Goal: Contribute content: Add original content to the website for others to see

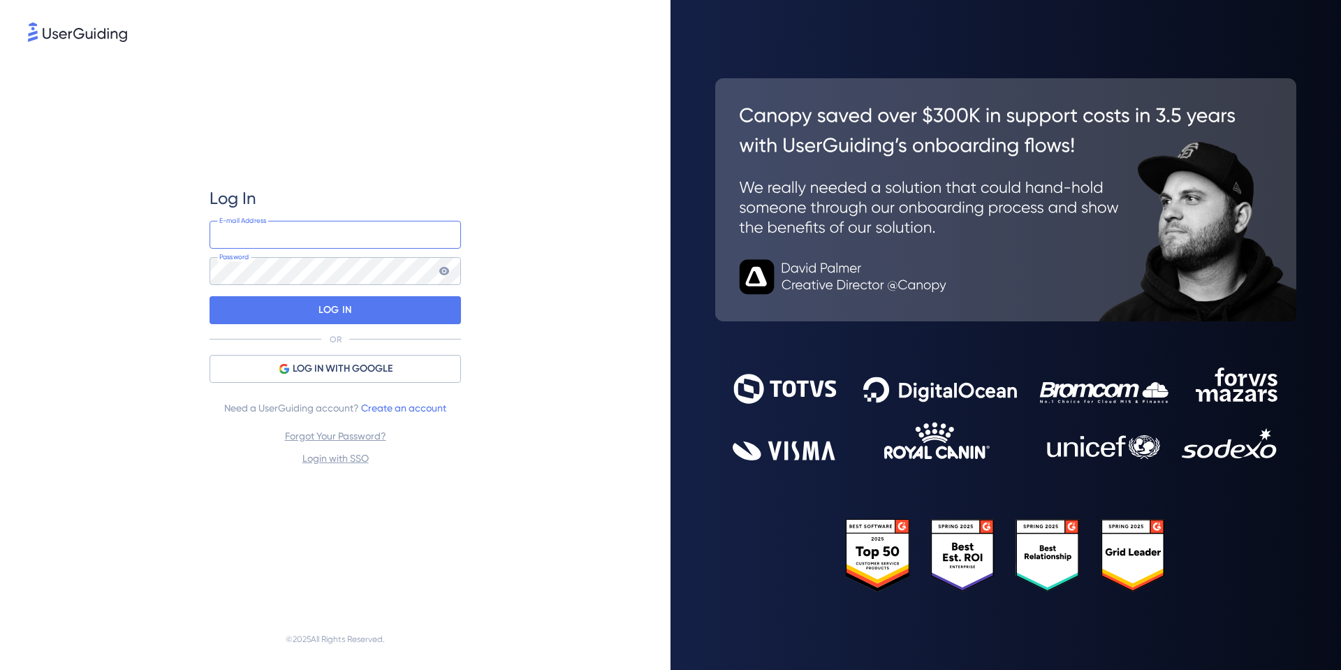
click at [275, 226] on input "email" at bounding box center [336, 235] width 252 height 28
click at [298, 348] on div "Log In E-mail Address Password LOG IN OR LOG IN WITH GOOGLE Need a UserGuiding …" at bounding box center [336, 326] width 252 height 279
click at [289, 358] on div "LOG IN WITH GOOGLE" at bounding box center [336, 369] width 252 height 28
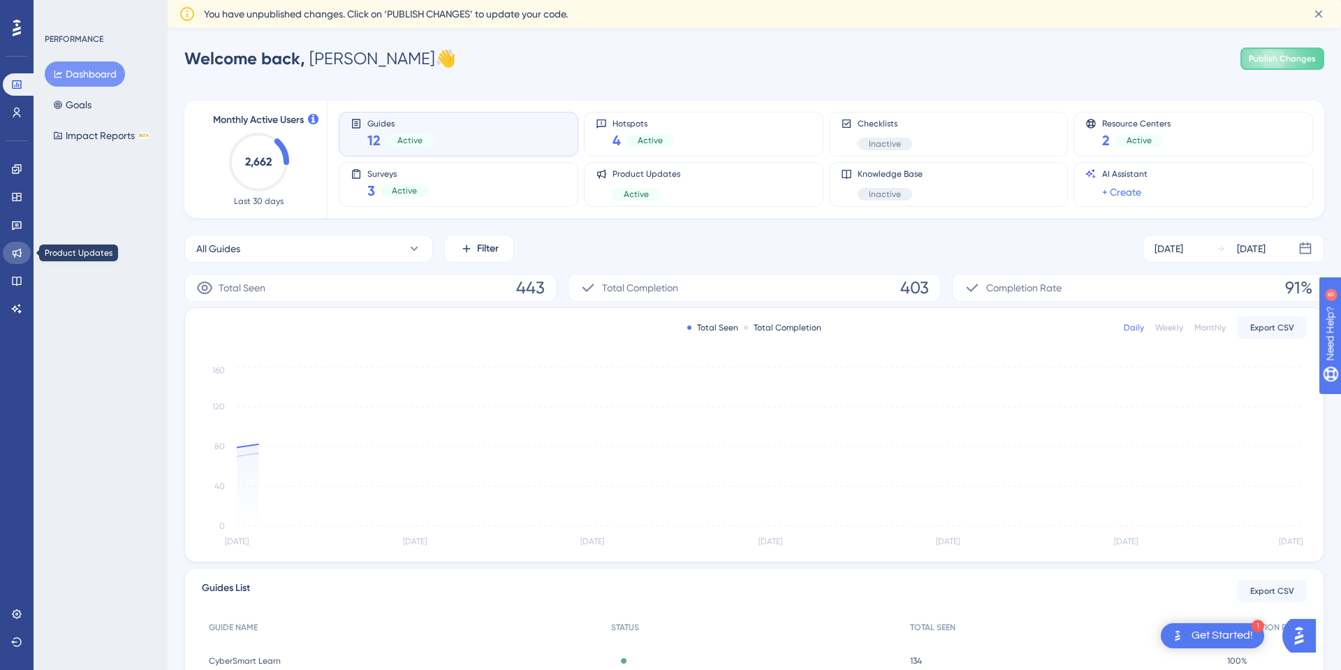
click at [8, 252] on link at bounding box center [17, 253] width 28 height 22
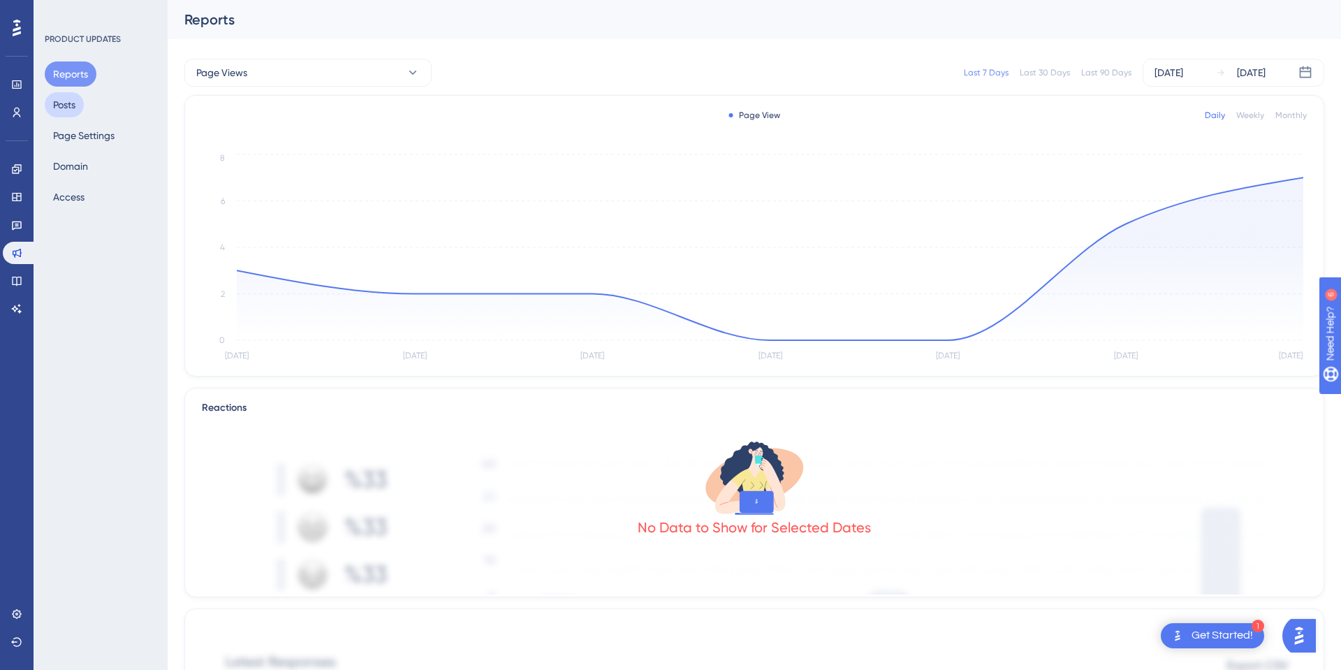
click at [78, 108] on button "Posts" at bounding box center [64, 104] width 39 height 25
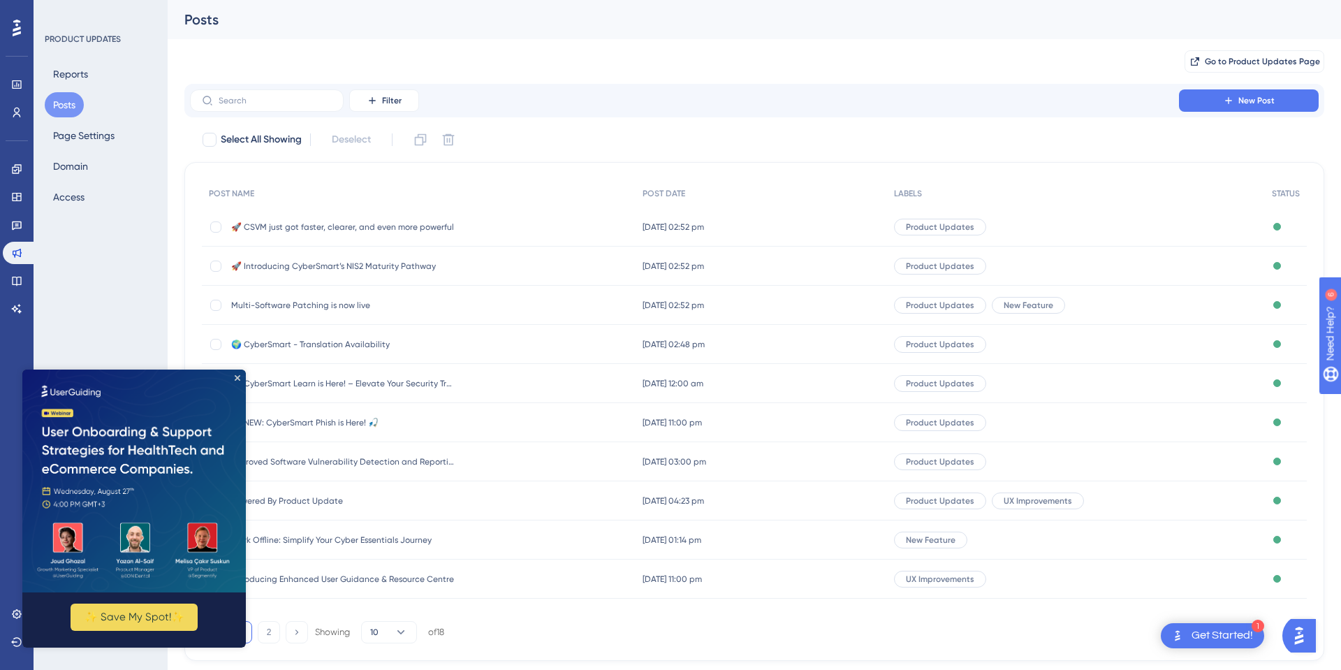
click at [233, 375] on img at bounding box center [134, 480] width 224 height 223
click at [235, 377] on icon "Close Preview" at bounding box center [238, 377] width 6 height 6
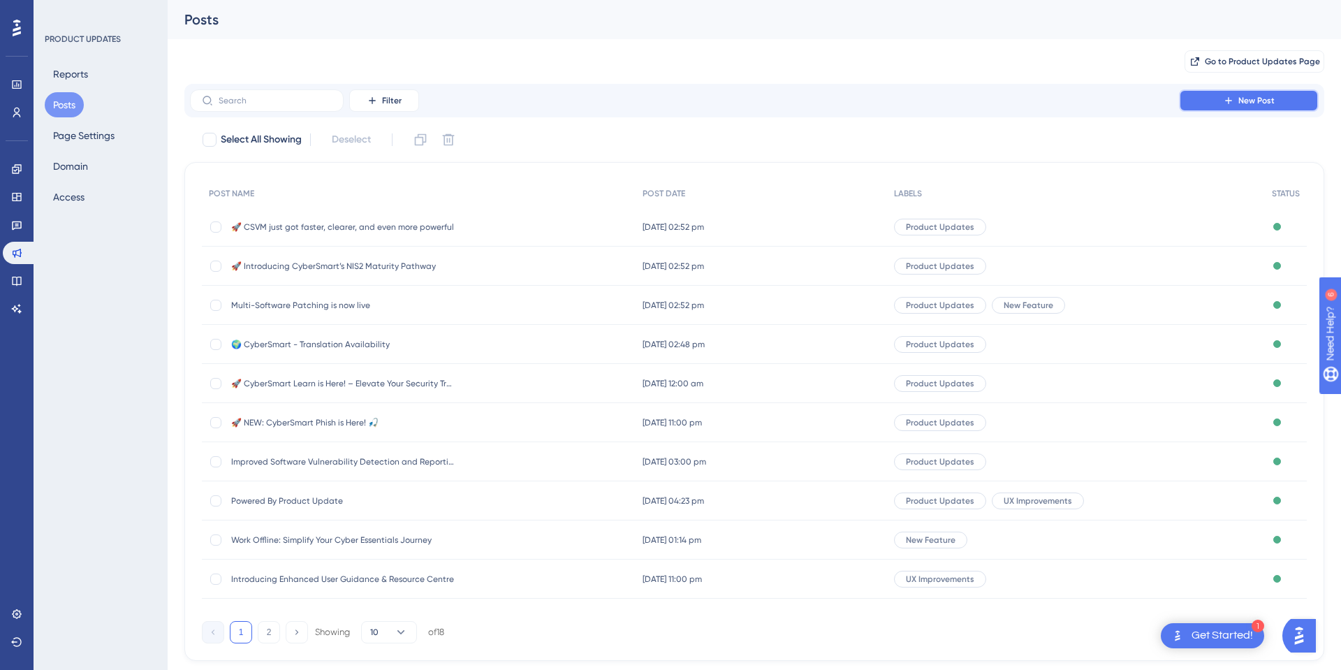
click at [1203, 103] on button "New Post" at bounding box center [1249, 100] width 140 height 22
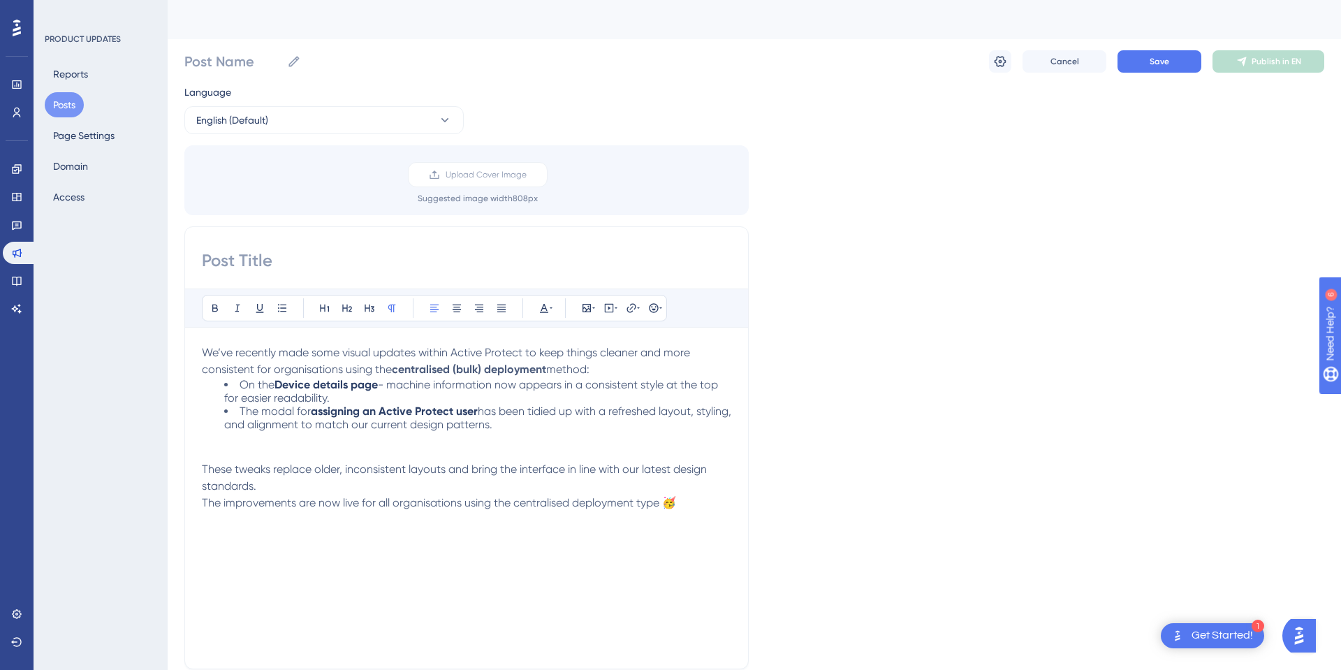
click at [232, 442] on li "The modal for assigning an Active Protect user has been tidied up with a refres…" at bounding box center [477, 425] width 507 height 40
click at [228, 447] on p at bounding box center [467, 452] width 530 height 17
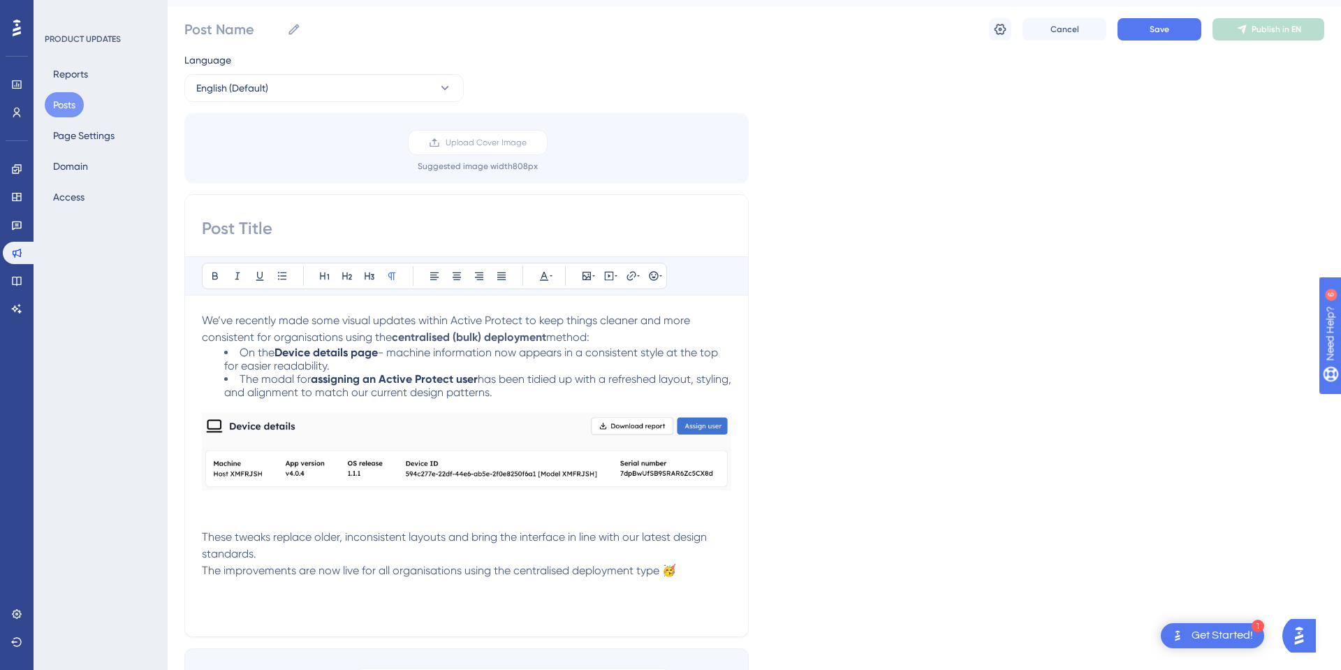
scroll to position [38, 0]
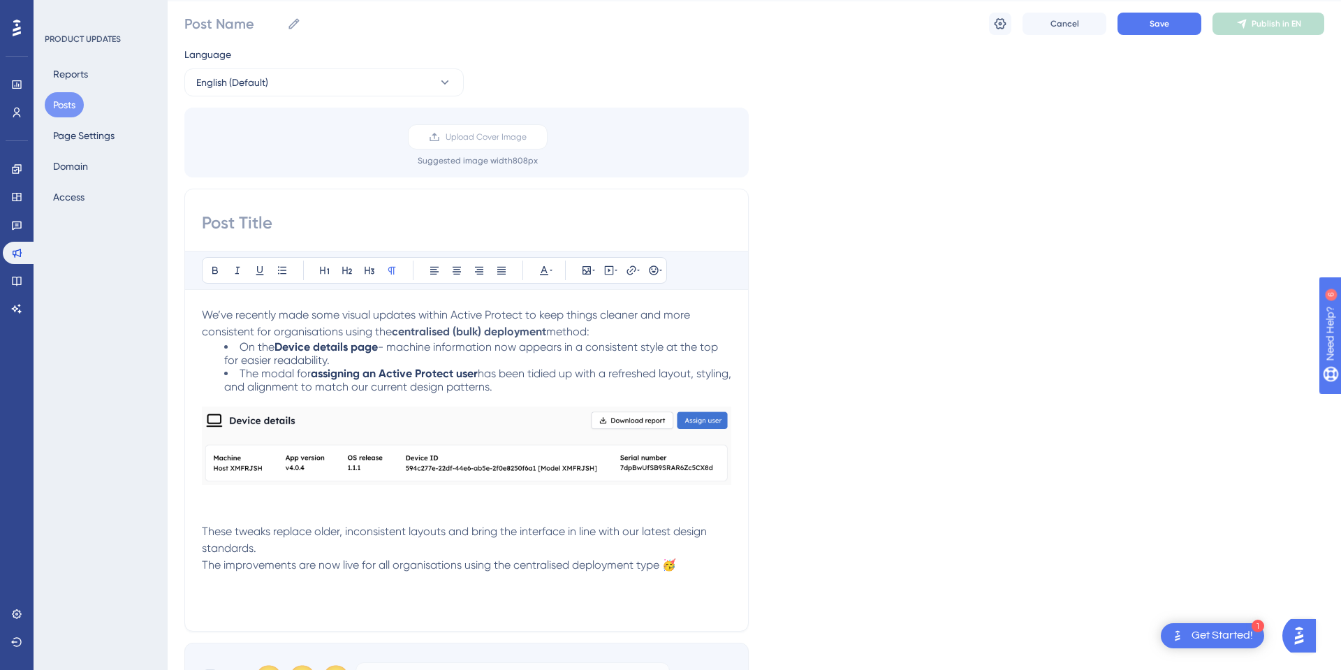
click at [205, 500] on p at bounding box center [467, 498] width 530 height 17
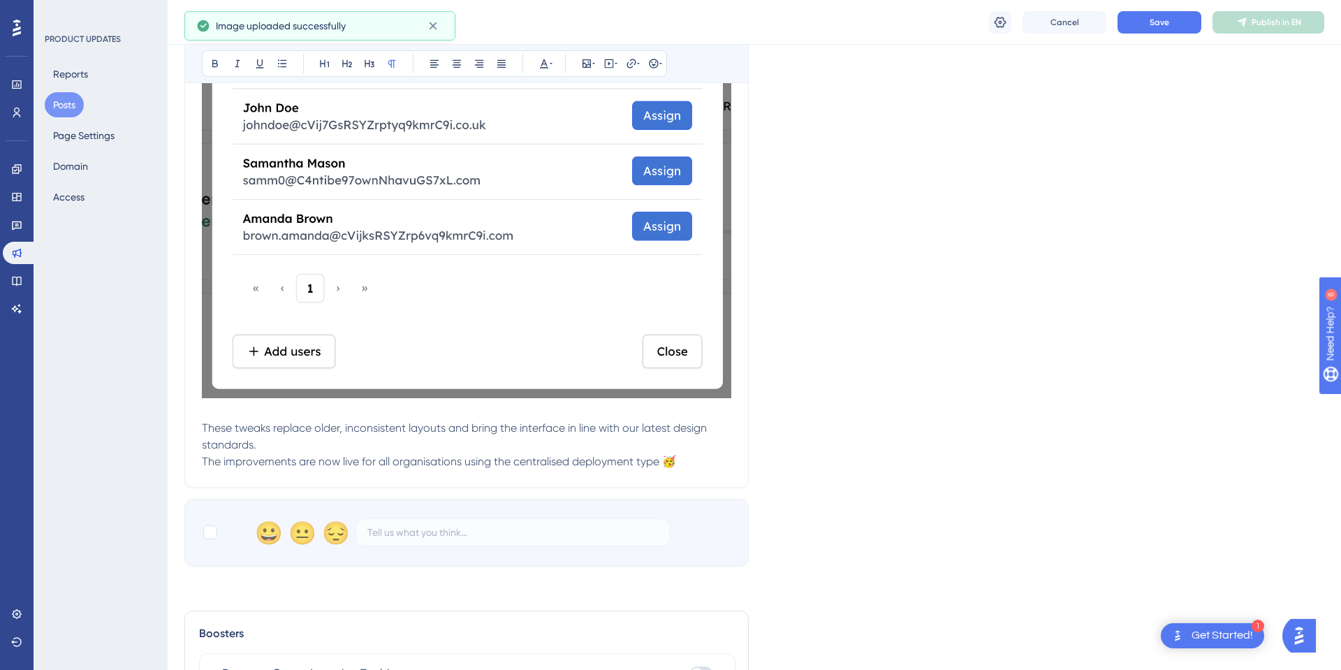
scroll to position [593, 0]
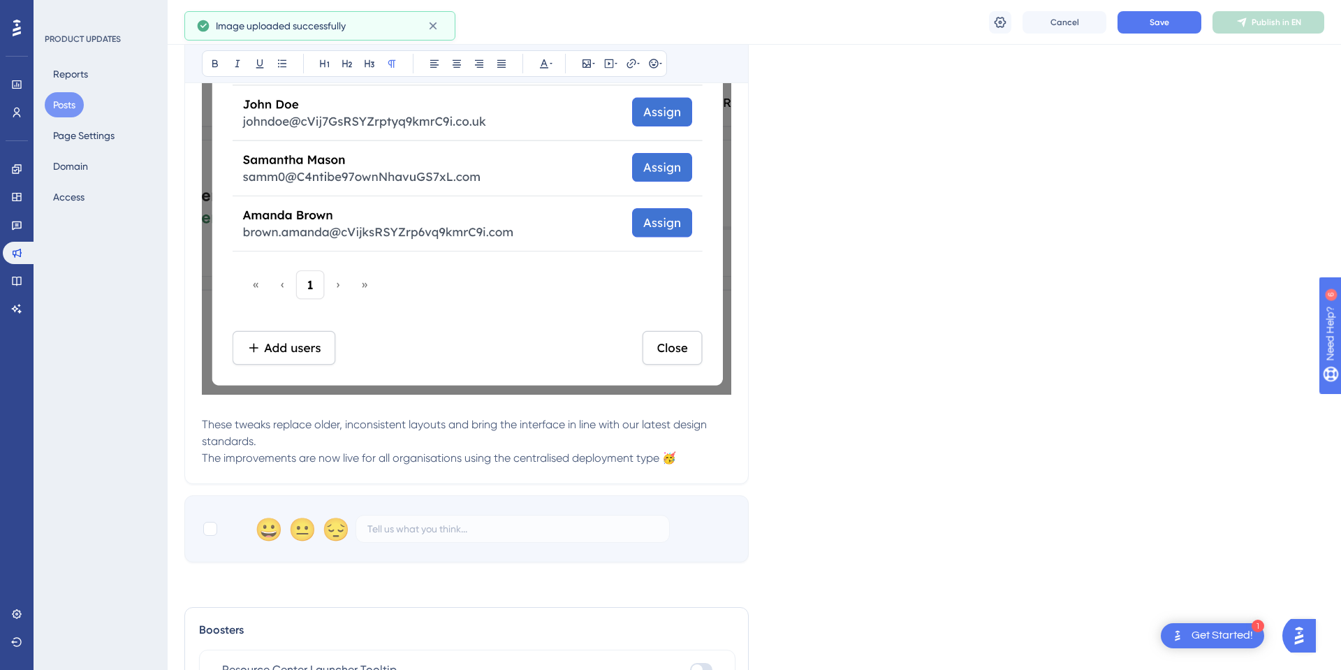
click at [270, 444] on p "These tweaks replace older, inconsistent layouts and bring the interface in lin…" at bounding box center [467, 433] width 530 height 34
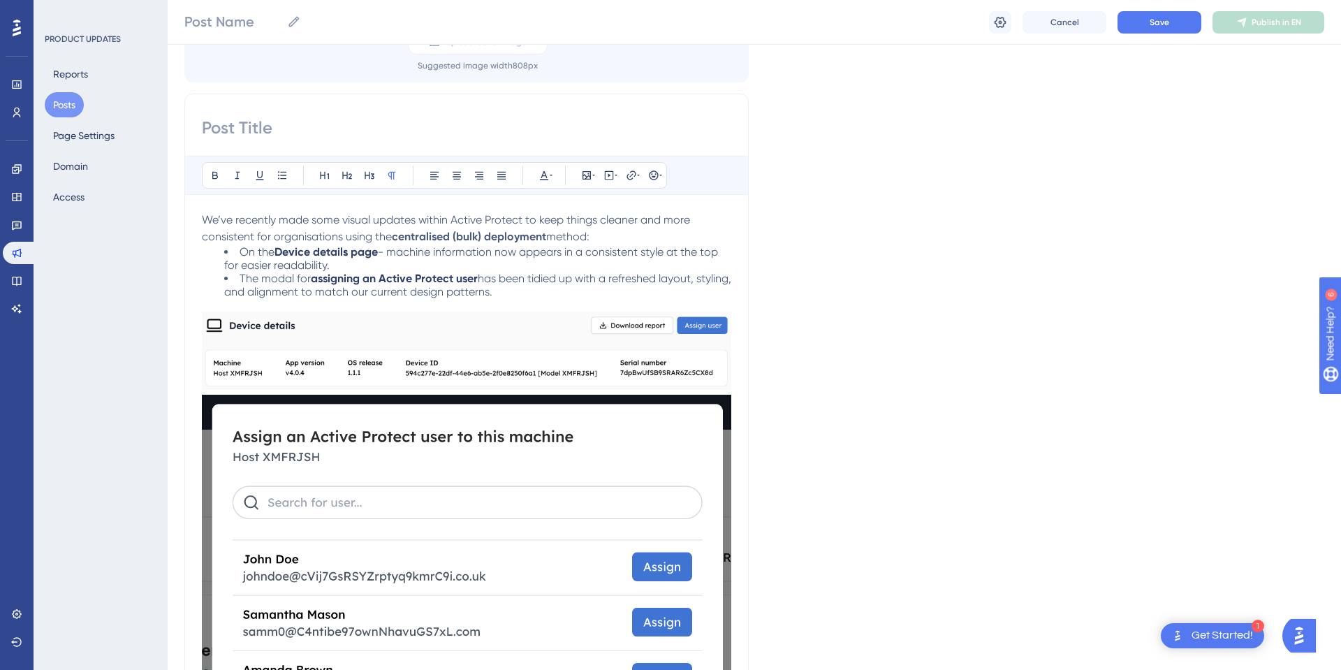
scroll to position [102, 0]
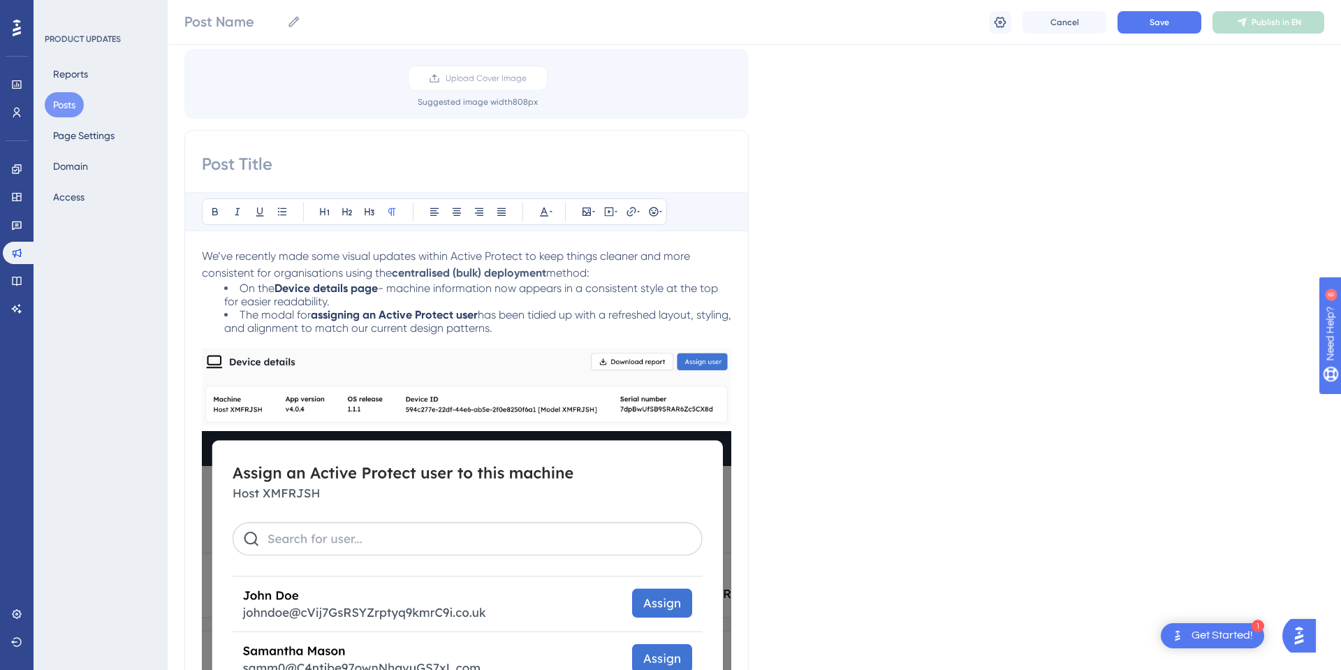
click at [646, 273] on p "We’ve recently made some visual updates within Active Protect to keep things cl…" at bounding box center [467, 265] width 530 height 34
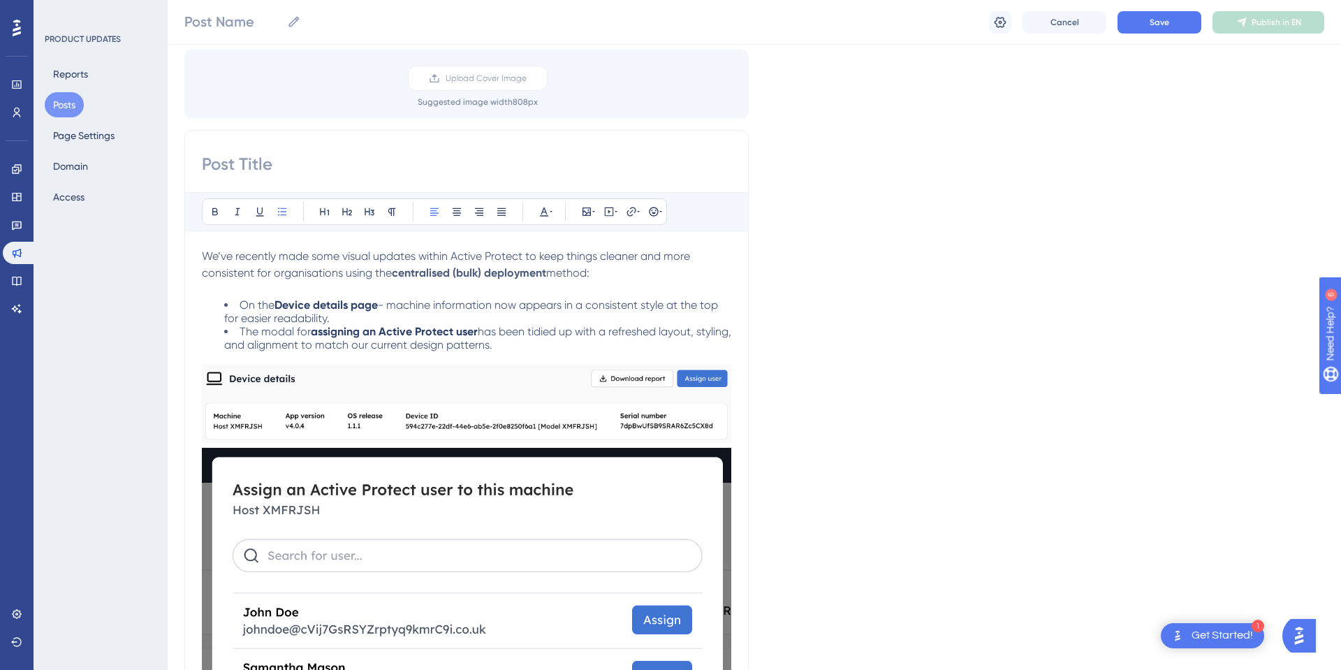
click at [351, 320] on li "On the Device details page - machine information now appears in a consistent st…" at bounding box center [477, 311] width 507 height 27
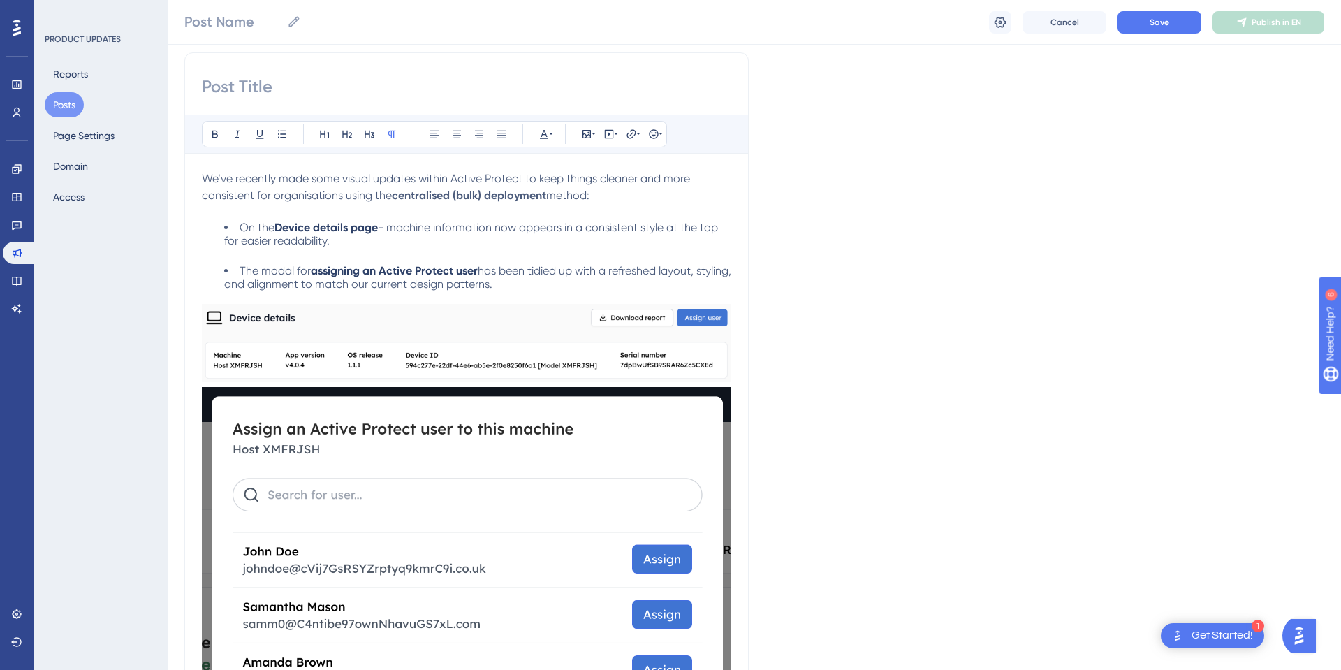
scroll to position [184, 0]
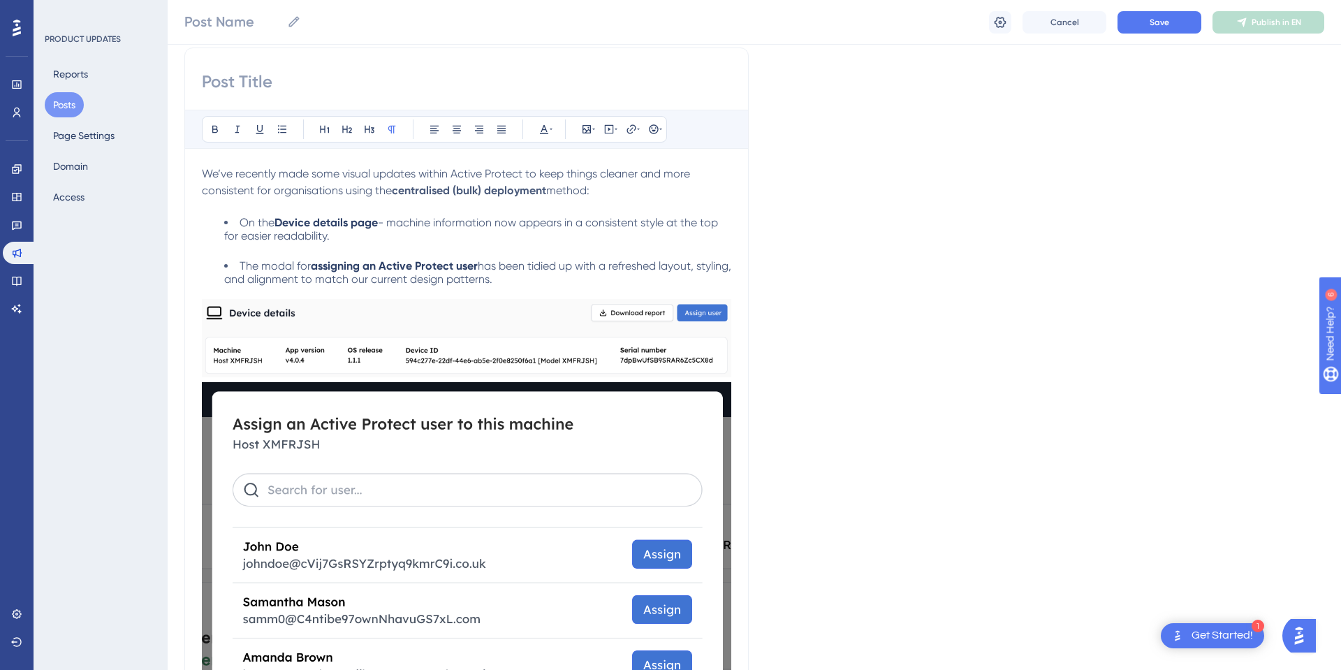
click at [541, 280] on li "The modal for assigning an Active Protect user has been tidied up with a refres…" at bounding box center [477, 279] width 507 height 40
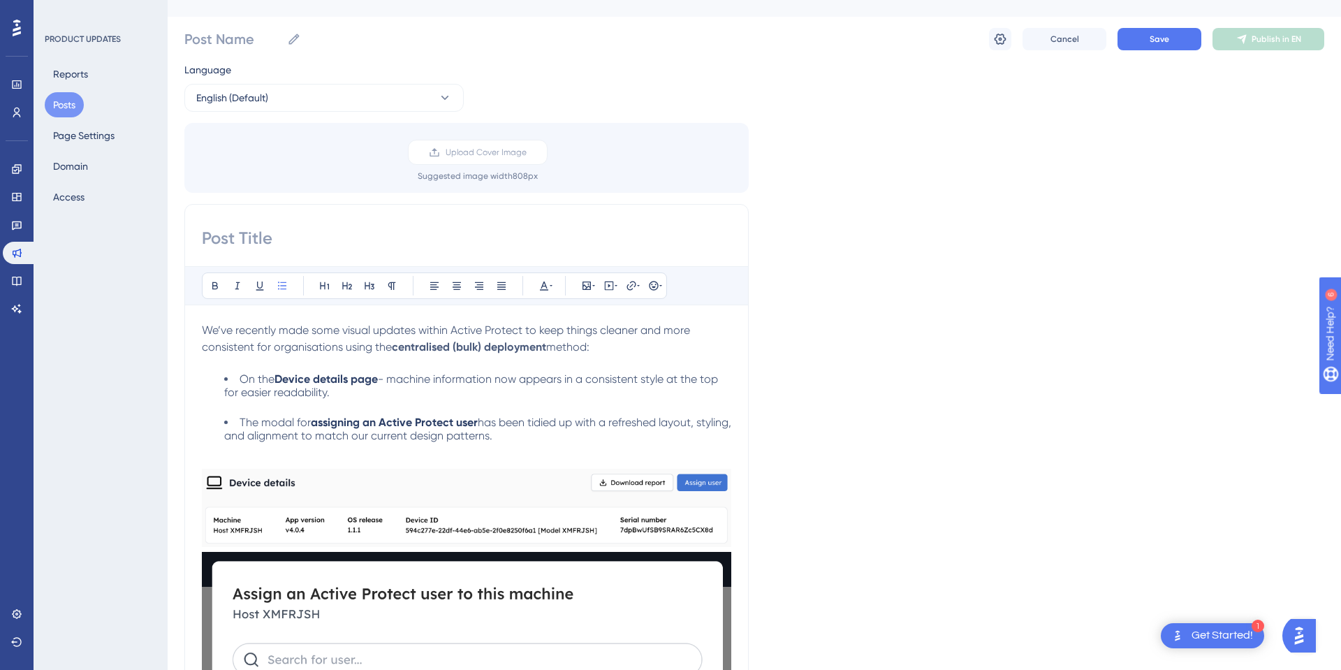
scroll to position [0, 0]
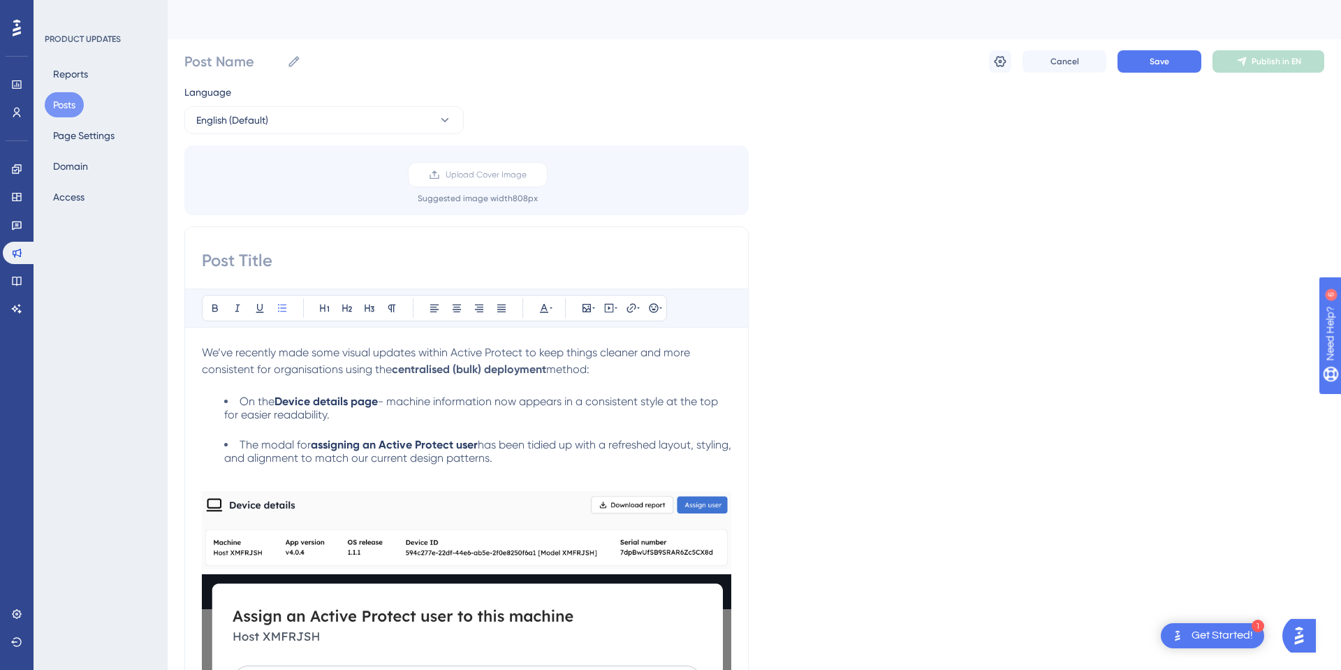
click at [233, 265] on input at bounding box center [467, 260] width 530 height 22
paste input "UI Improvements for Bulk Deployment"
type input "UI Improvements for Bulk Deployment"
click at [225, 68] on input "Post Name" at bounding box center [232, 62] width 97 height 20
paste input "UI Improvements for Bulk Deployment"
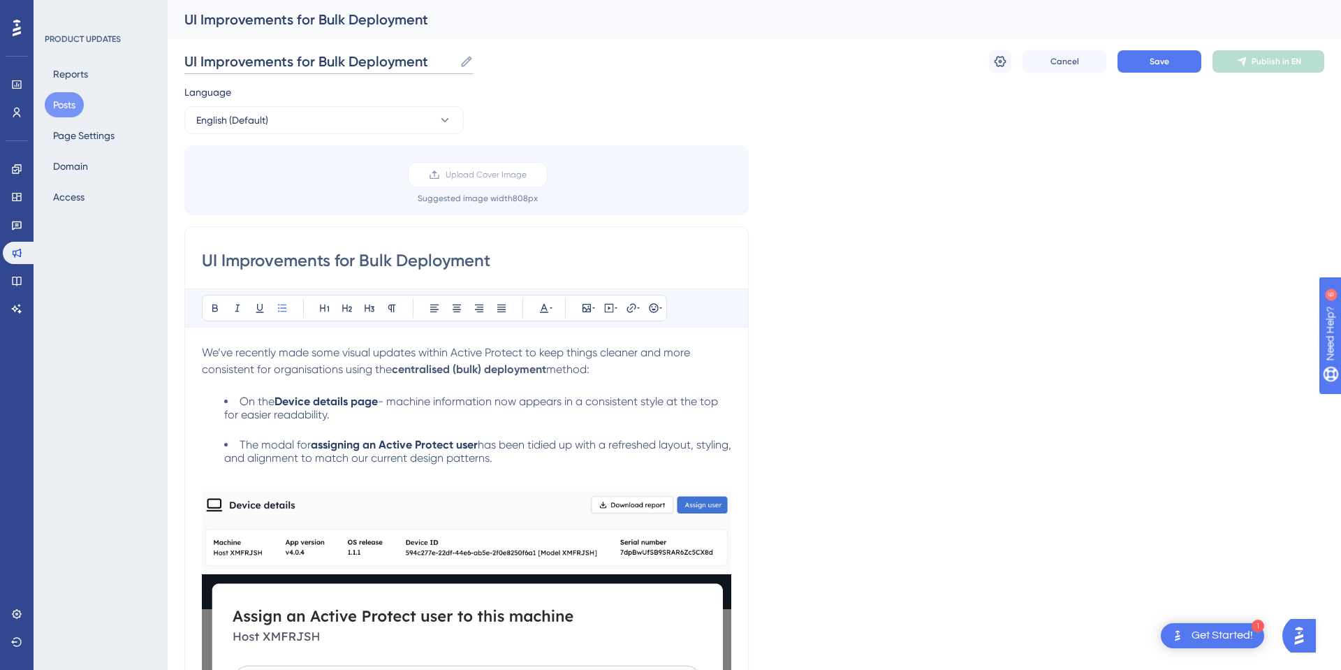
type input "UI Improvements for Bulk Deployment"
click at [926, 148] on div "Language English (Default) Upload Cover Image Suggested image width 808 px UI I…" at bounding box center [754, 649] width 1140 height 1130
click at [466, 68] on label "UI Improvements for Bulk Deployment UI Improvements for Bulk Deployment" at bounding box center [328, 61] width 289 height 25
click at [454, 68] on input "UI Improvements for Bulk Deployment" at bounding box center [319, 62] width 270 height 20
click at [896, 254] on div "Language English (Default) Upload Cover Image Suggested image width 808 px UI I…" at bounding box center [754, 649] width 1140 height 1130
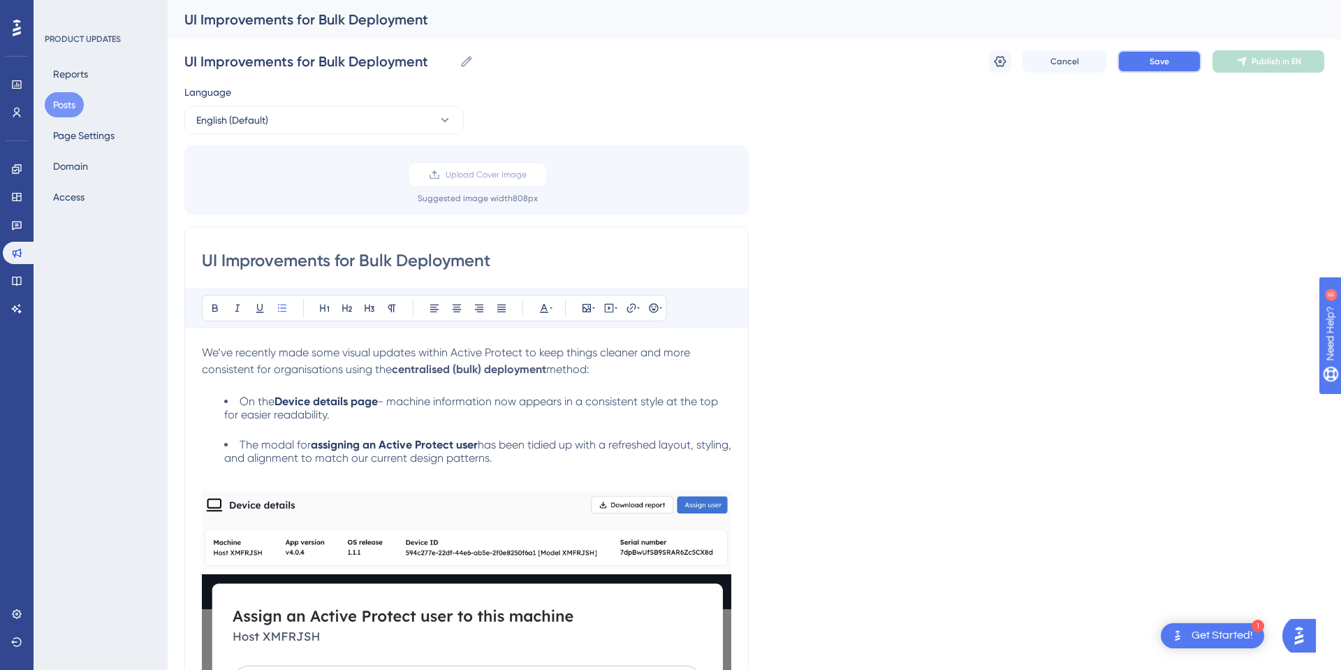
click at [1156, 52] on button "Save" at bounding box center [1160, 61] width 84 height 22
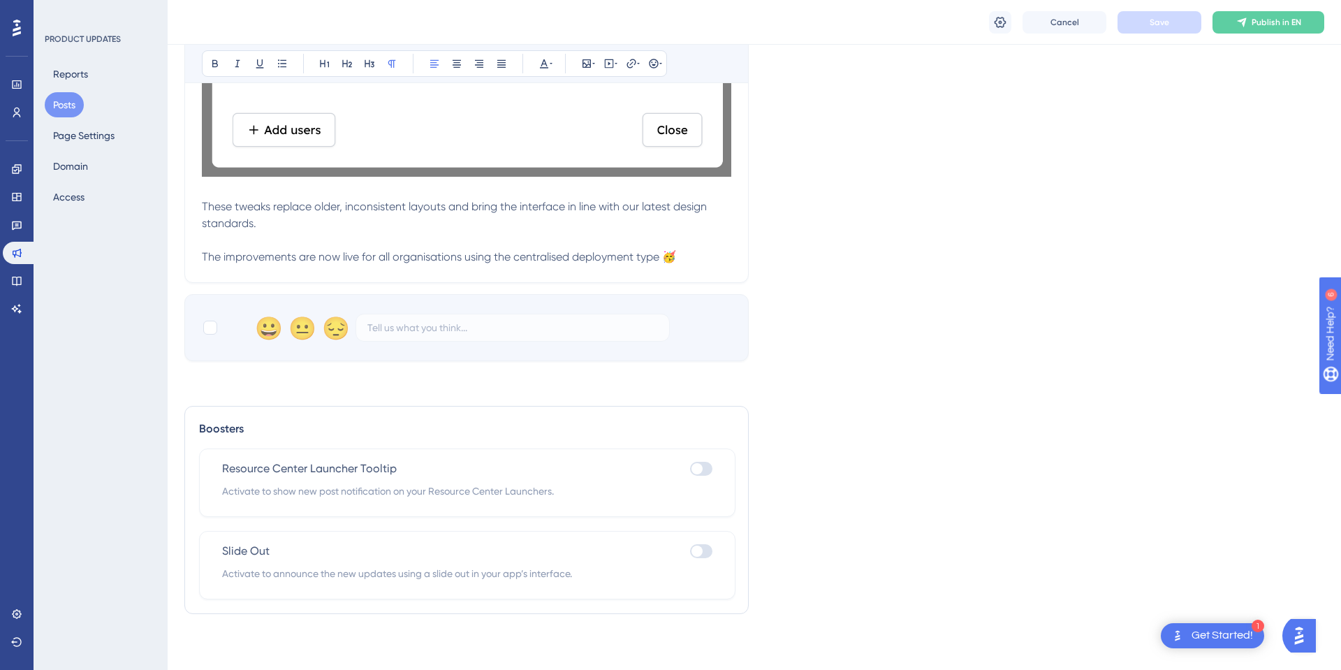
scroll to position [857, 0]
click at [713, 553] on div "Slide Out Activate to announce the new updates using a slide out in your app’s …" at bounding box center [467, 566] width 537 height 68
click at [704, 553] on div at bounding box center [701, 551] width 22 height 14
click at [690, 551] on input "checkbox" at bounding box center [690, 551] width 1 height 1
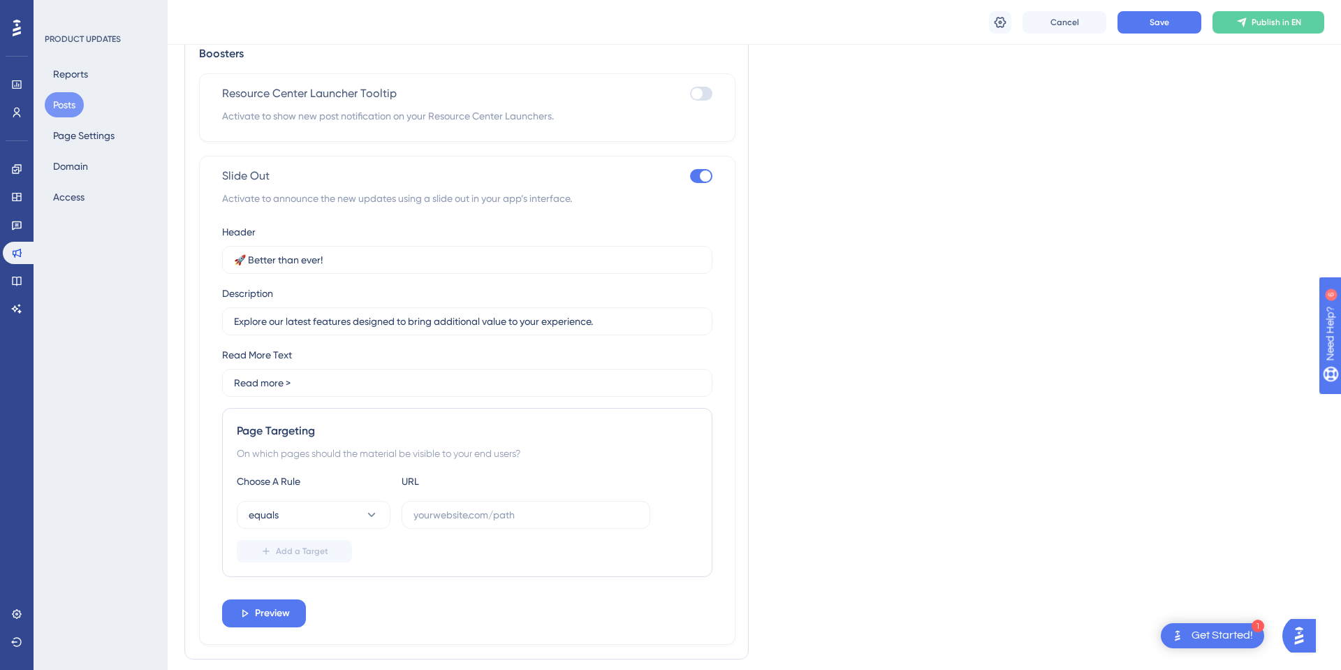
scroll to position [1234, 0]
click at [697, 178] on div at bounding box center [701, 175] width 22 height 14
click at [690, 175] on input "checkbox" at bounding box center [690, 175] width 1 height 1
checkbox input "false"
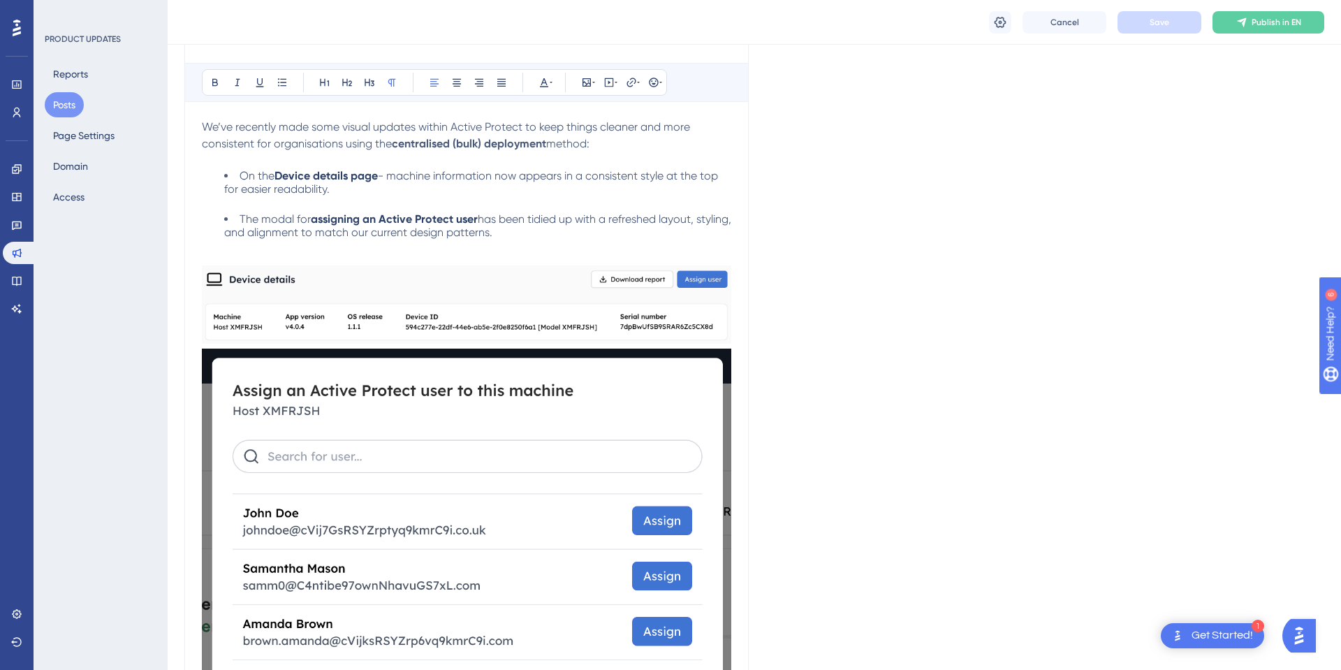
scroll to position [0, 0]
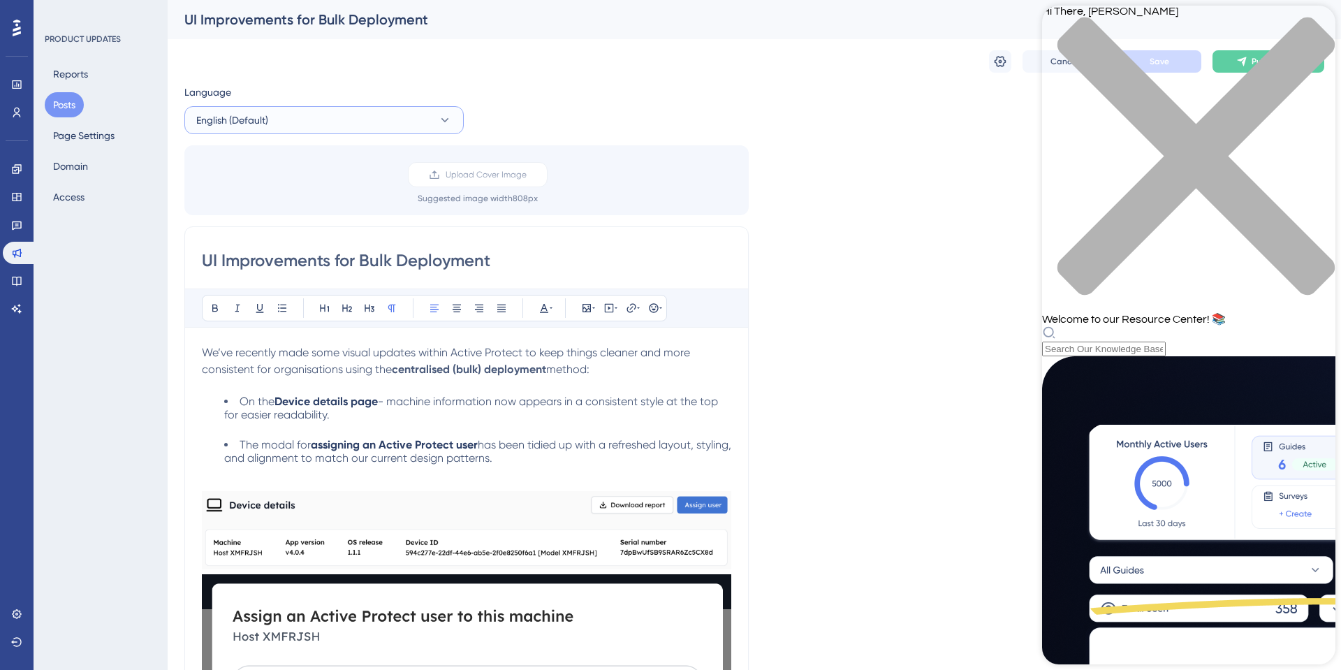
click at [352, 123] on button "English (Default)" at bounding box center [323, 120] width 279 height 28
click at [818, 154] on div "Language English (Default) English (Default) English (Default) Draft Upload Cov…" at bounding box center [754, 649] width 1140 height 1130
click at [1313, 30] on icon "close resource center" at bounding box center [1188, 163] width 293 height 293
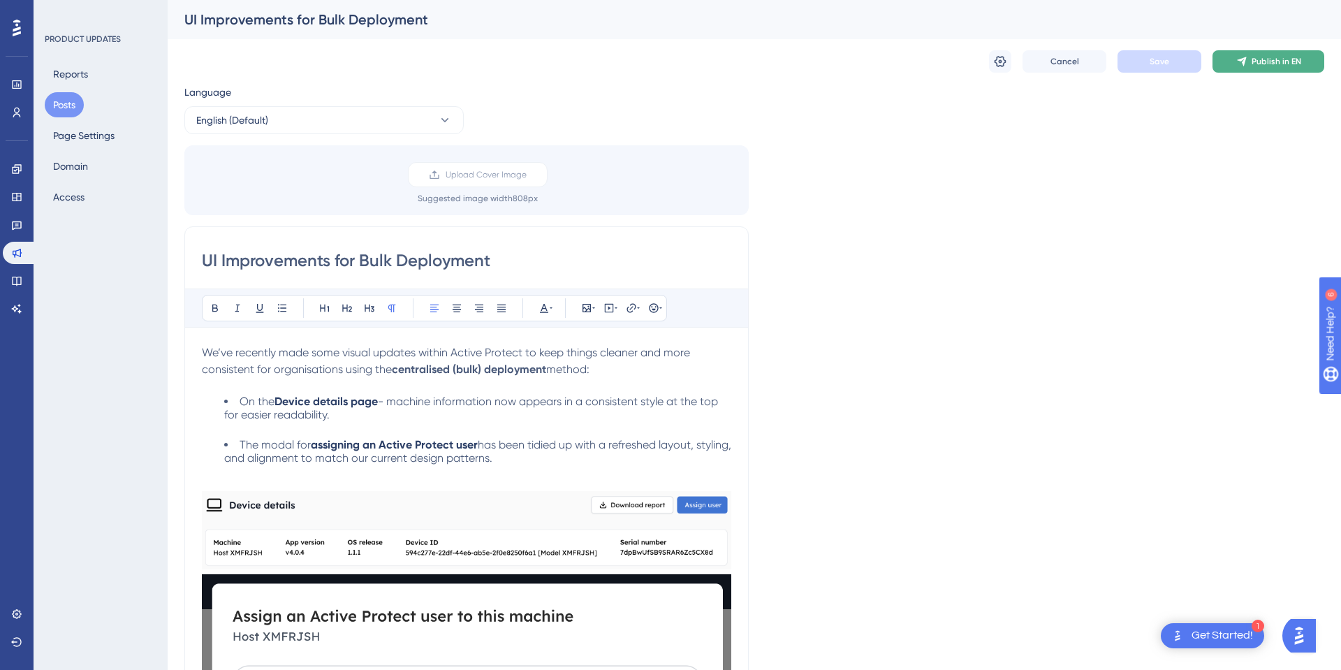
click at [1247, 64] on icon at bounding box center [1242, 61] width 11 height 11
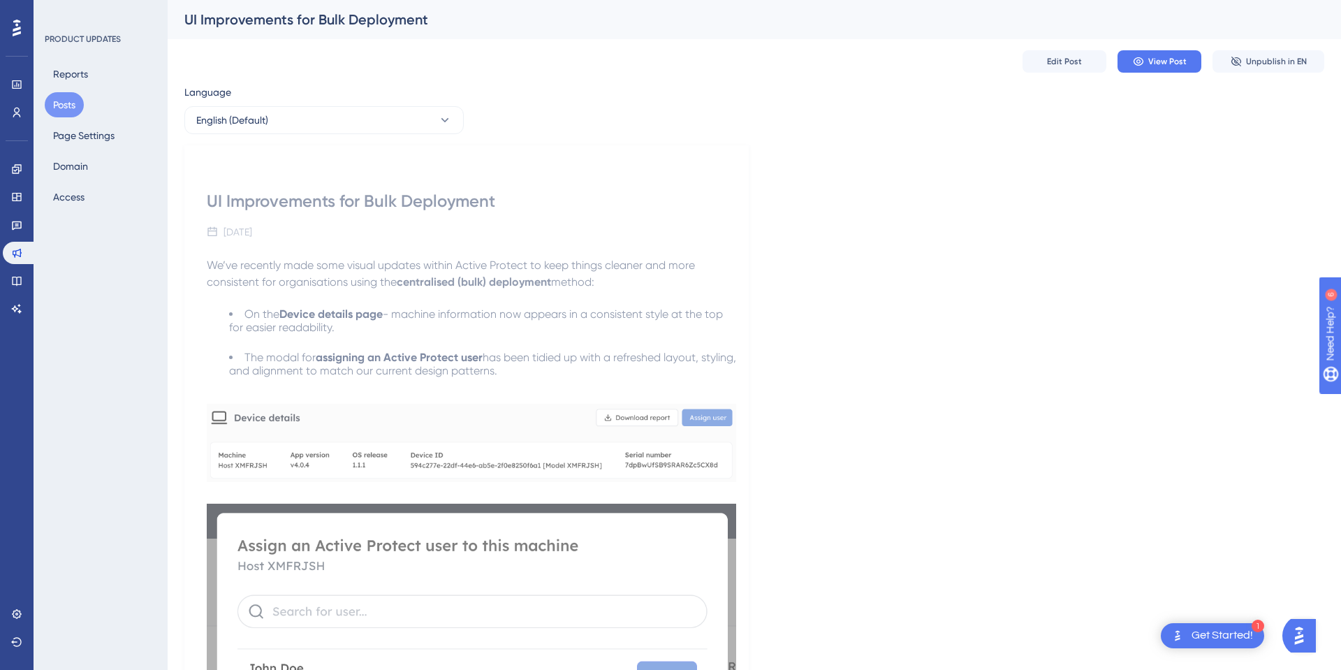
click at [66, 101] on button "Posts" at bounding box center [64, 104] width 39 height 25
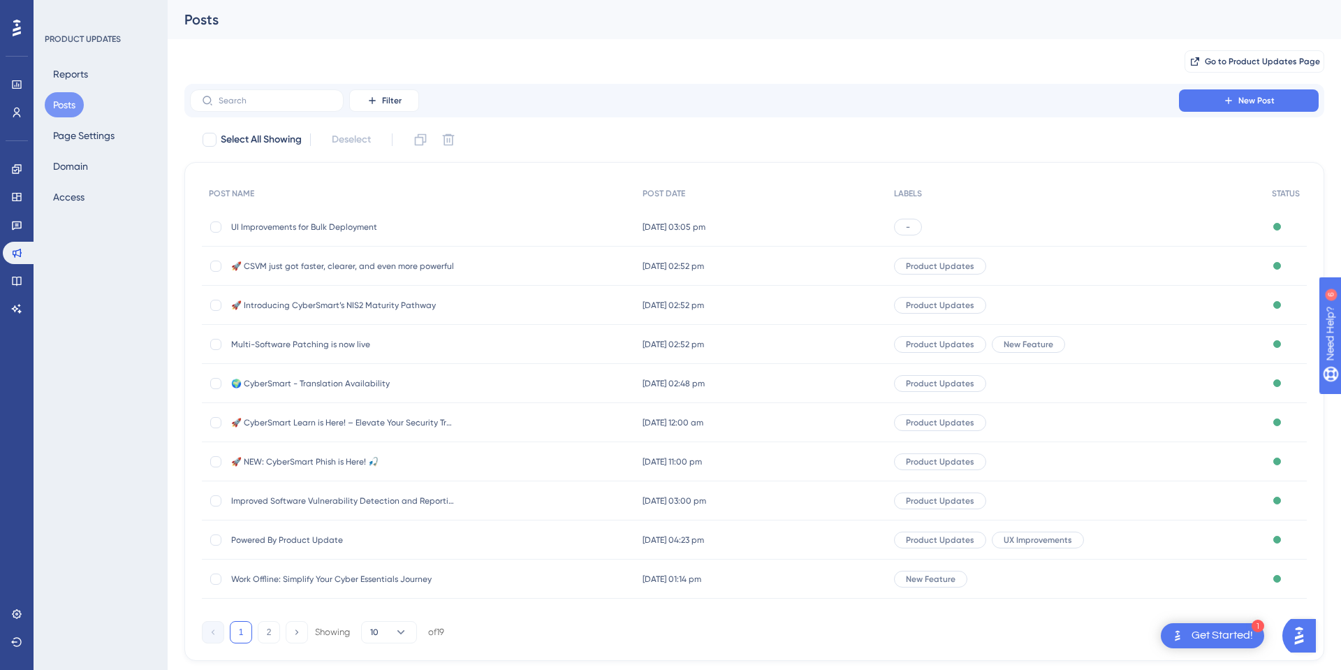
click at [921, 227] on div "-" at bounding box center [908, 227] width 28 height 17
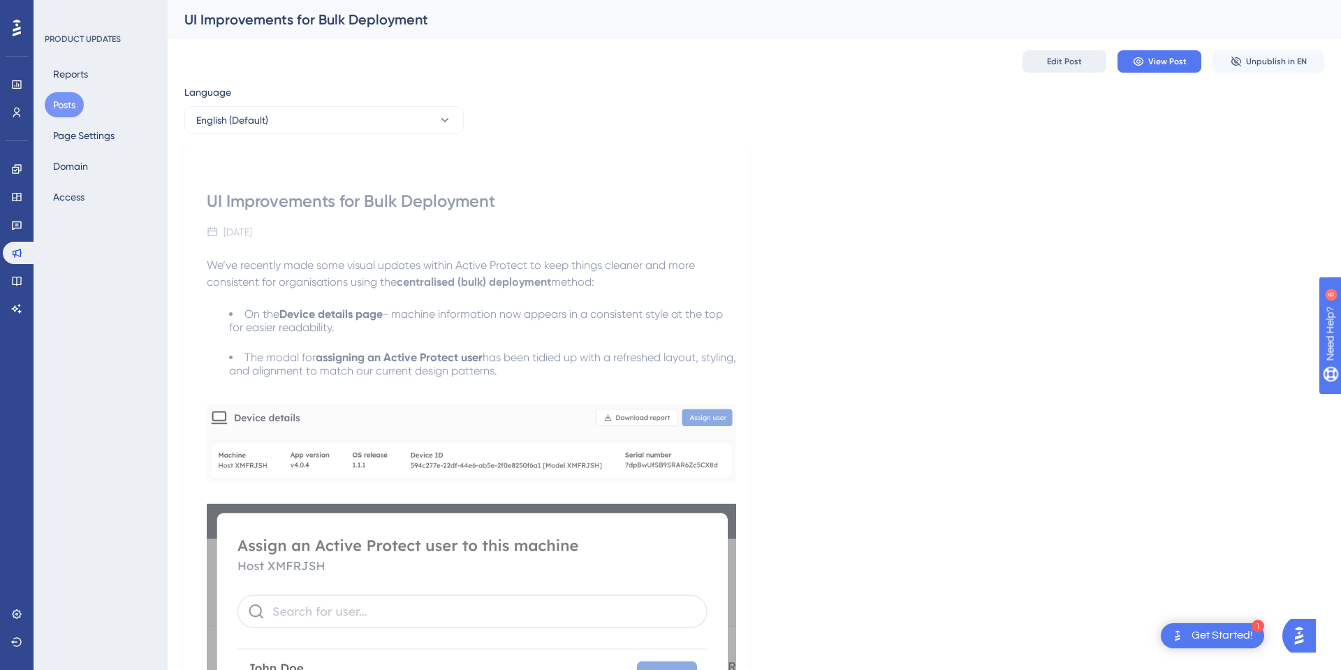
click at [1061, 70] on button "Edit Post" at bounding box center [1065, 61] width 84 height 22
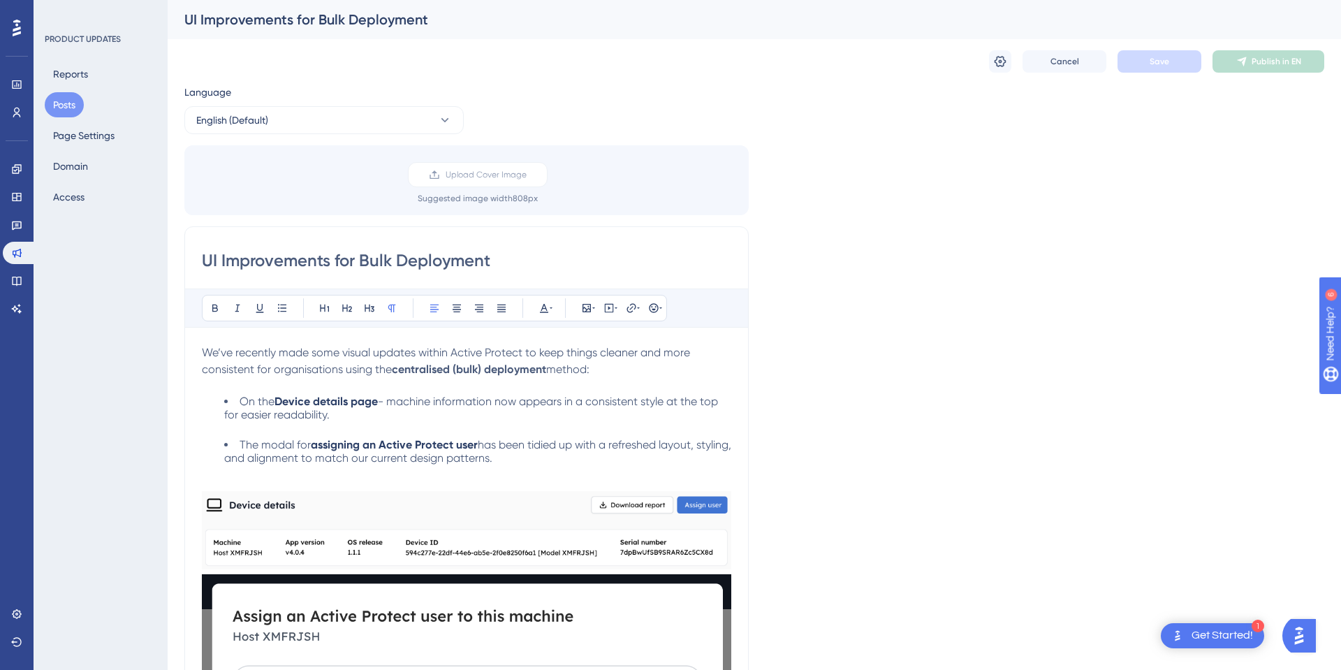
click at [1061, 70] on button "Cancel" at bounding box center [1065, 61] width 84 height 22
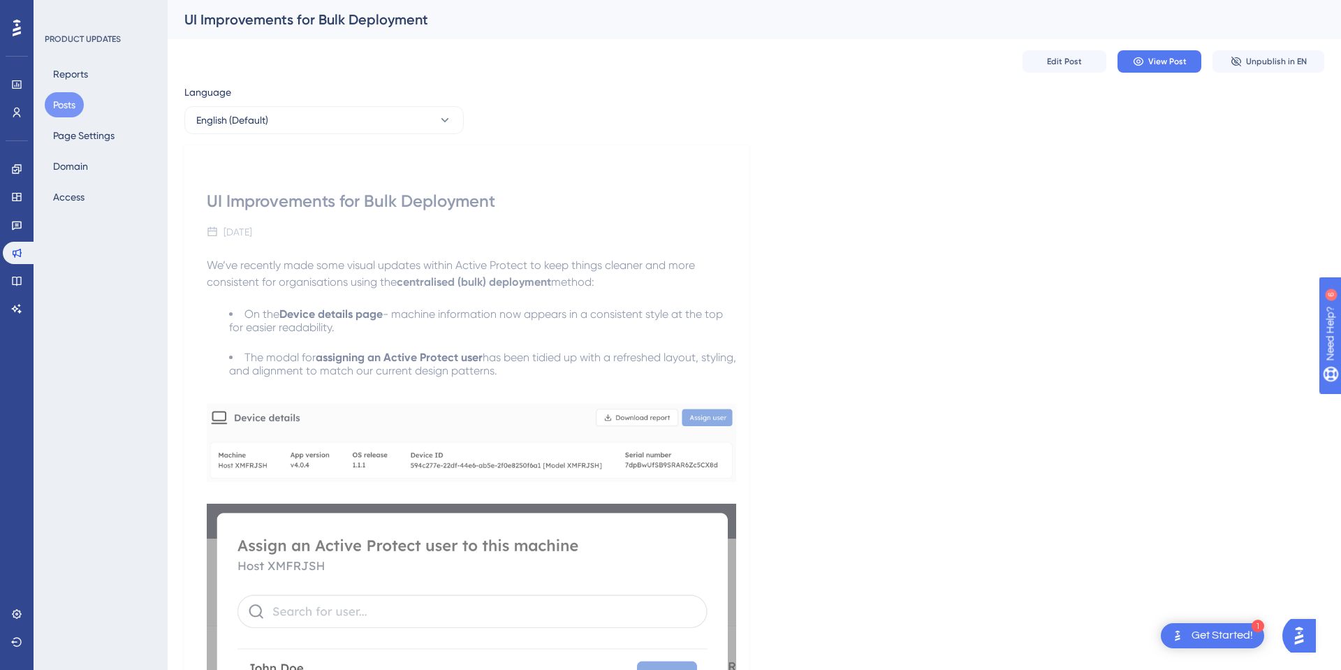
click at [73, 106] on button "Posts" at bounding box center [64, 104] width 39 height 25
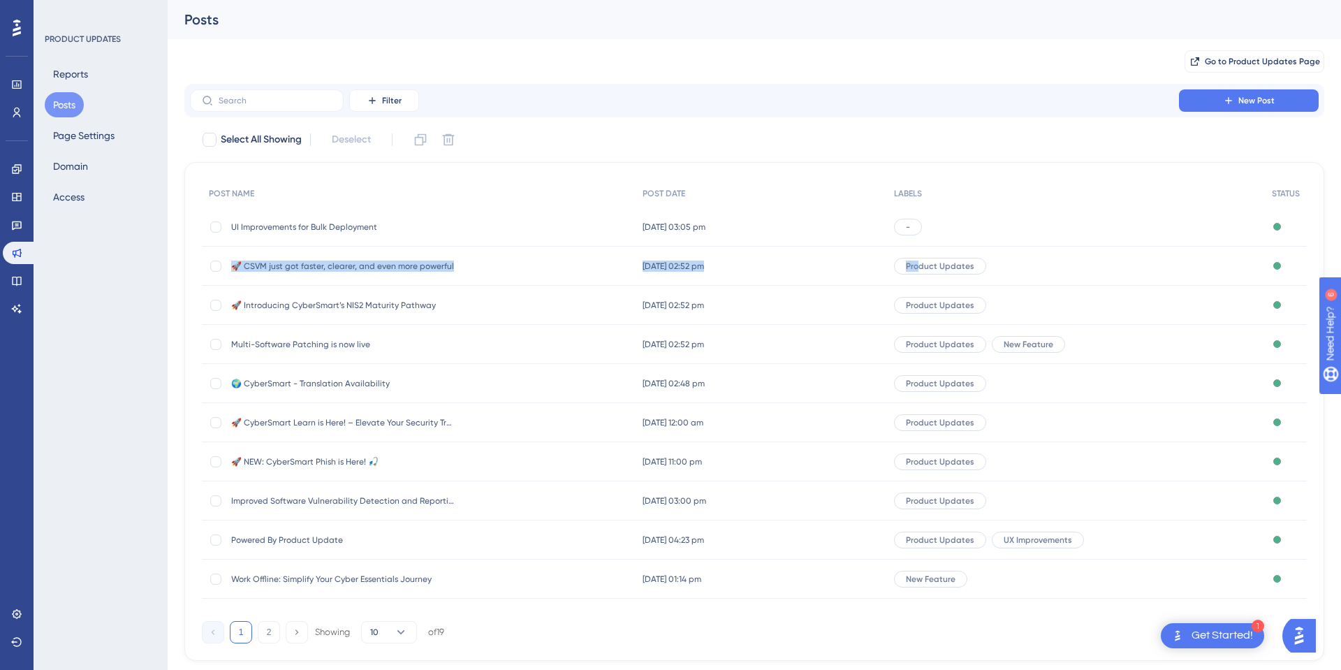
drag, startPoint x: 927, startPoint y: 268, endPoint x: 929, endPoint y: 226, distance: 42.6
click at [927, 226] on div "POST NAME POST DATE LABELS STATUS UI Improvements for Bulk Deployment UI Improv…" at bounding box center [754, 389] width 1105 height 419
click at [1000, 227] on div "-" at bounding box center [1076, 227] width 378 height 39
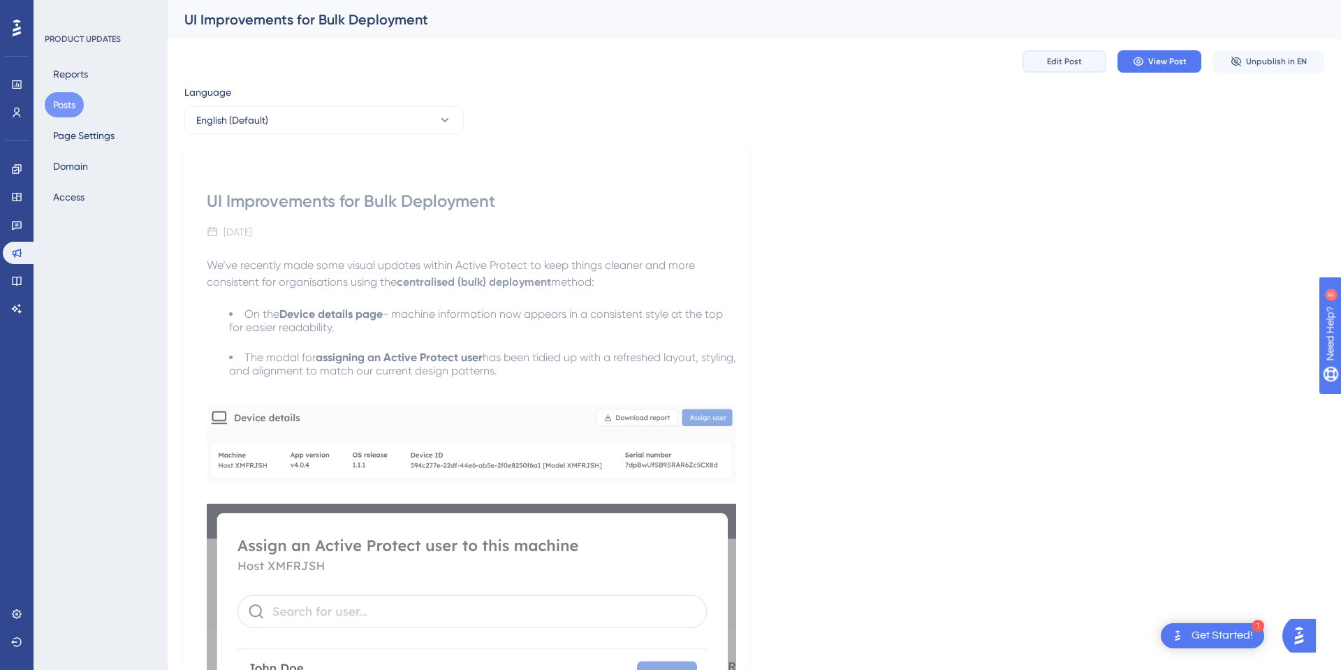
click at [1047, 64] on span "Edit Post" at bounding box center [1064, 61] width 35 height 11
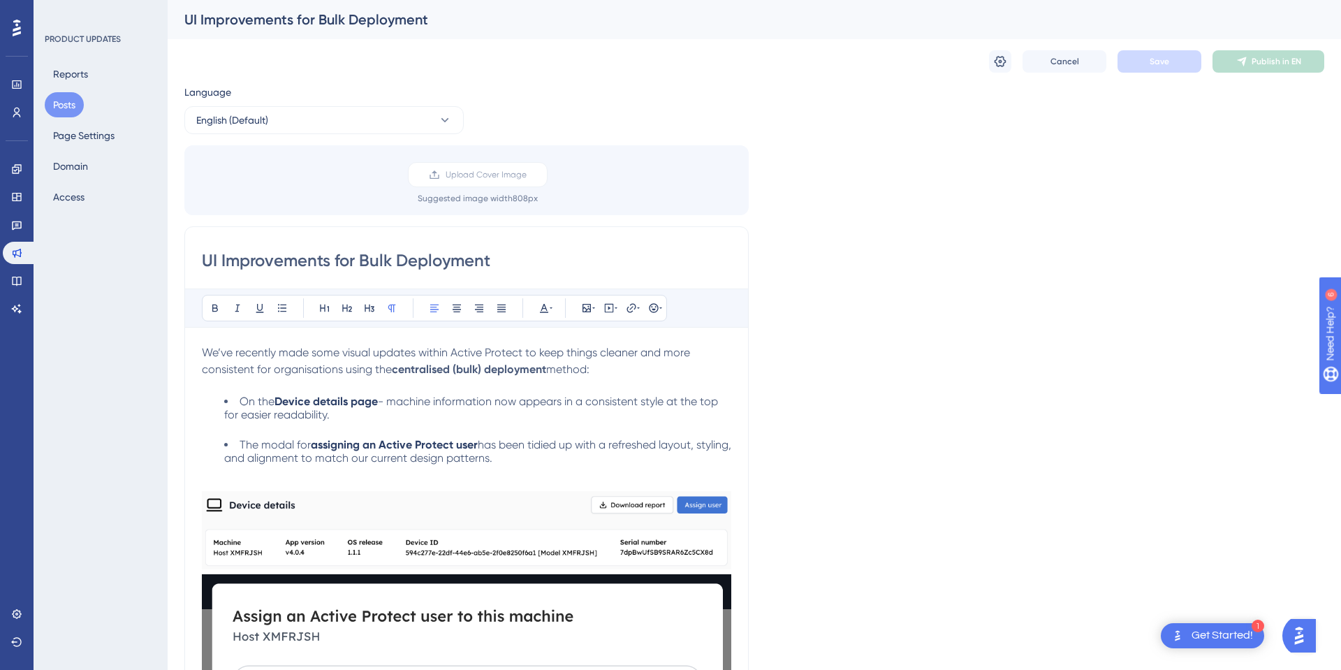
click at [907, 219] on div "Language English (Default) Upload Cover Image Suggested image width 808 px UI I…" at bounding box center [754, 649] width 1140 height 1130
click at [1000, 116] on div "Language English (Default) Upload Cover Image Suggested image width 808 px UI I…" at bounding box center [754, 647] width 1140 height 1130
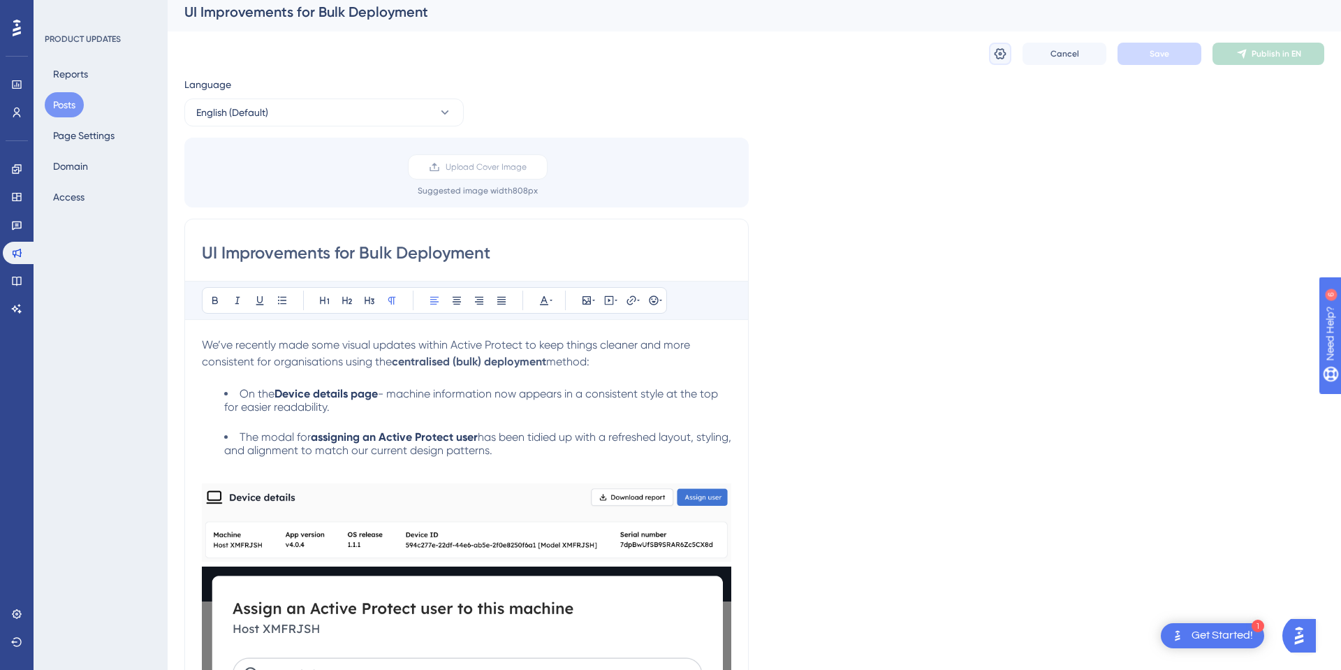
click at [990, 64] on div "Cancel Save Publish in EN" at bounding box center [754, 53] width 1140 height 45
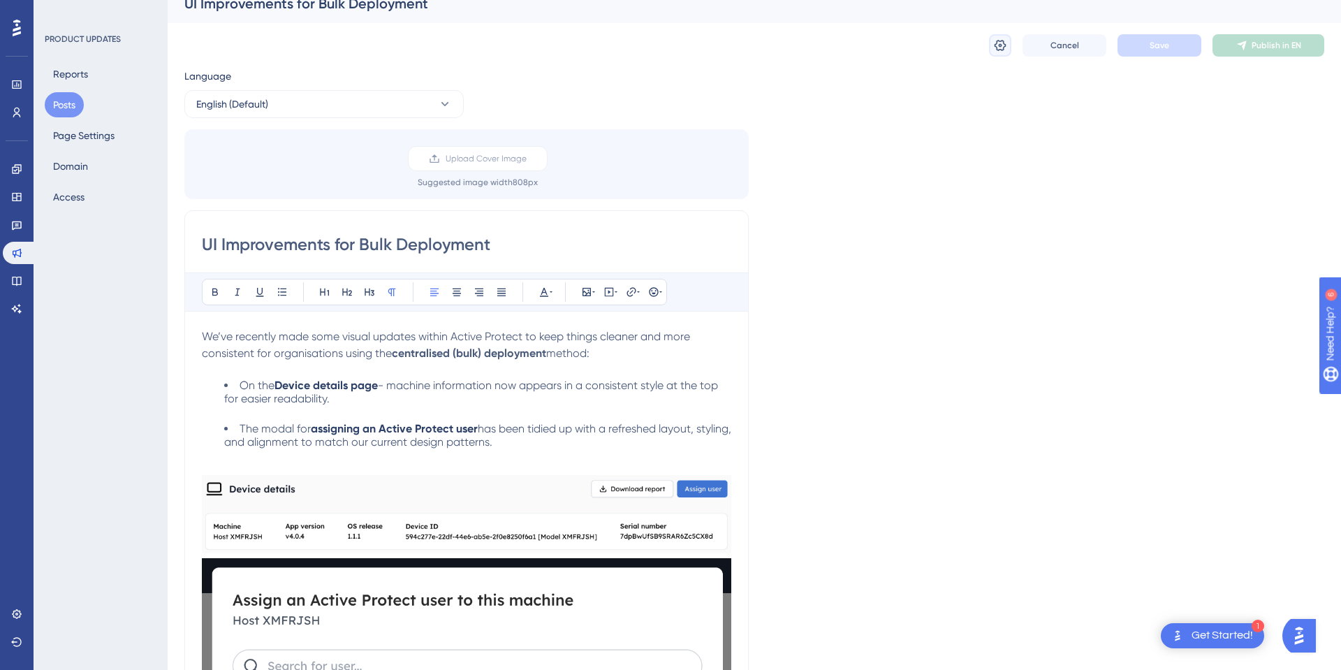
click at [999, 48] on icon at bounding box center [1001, 45] width 14 height 14
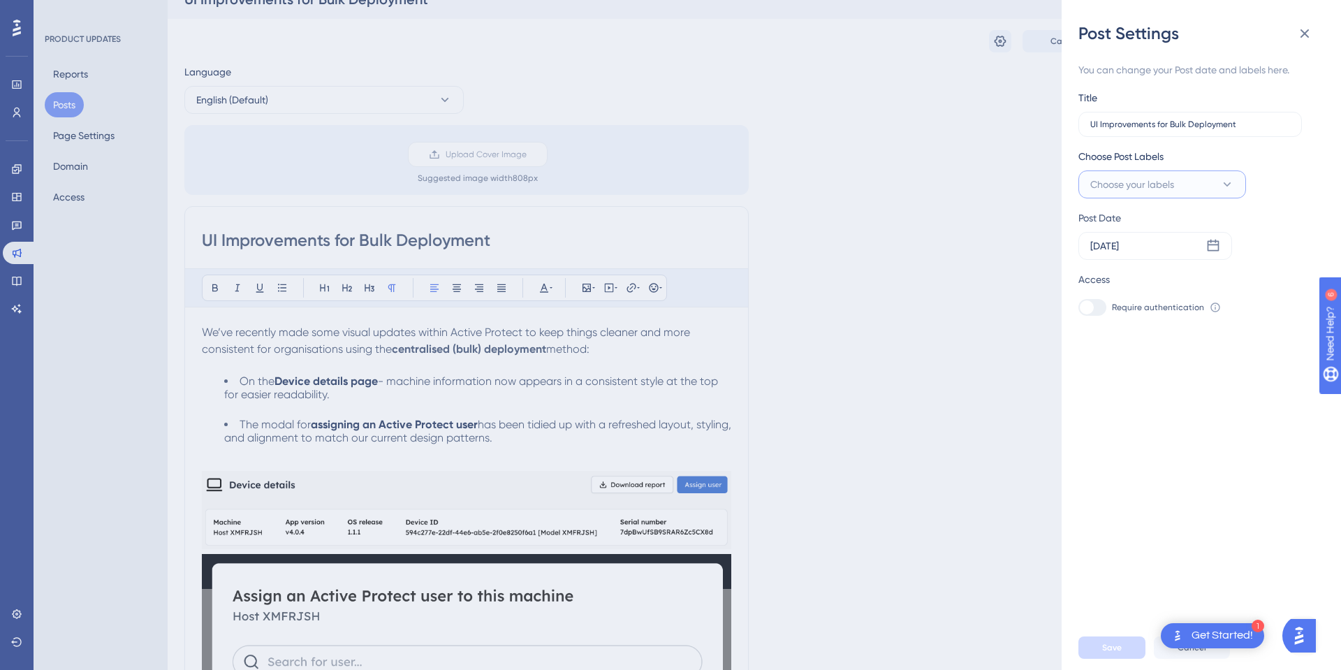
click at [1117, 188] on span "Choose your labels" at bounding box center [1133, 184] width 84 height 17
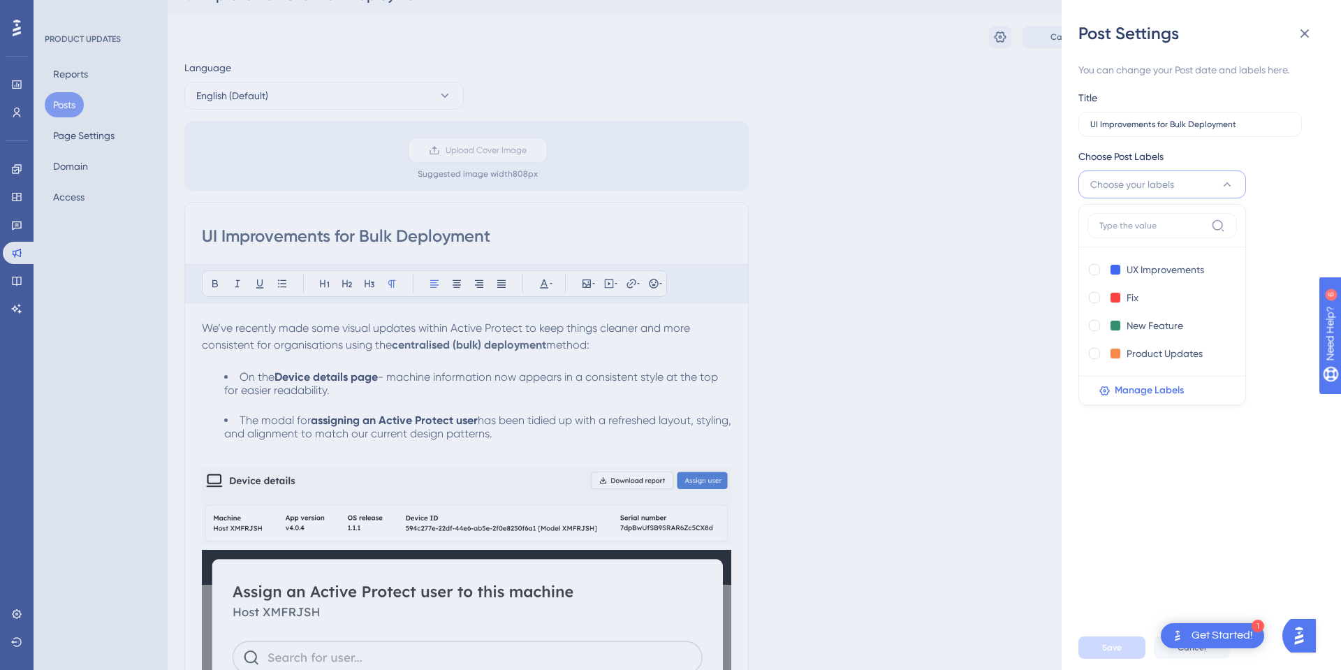
scroll to position [28, 0]
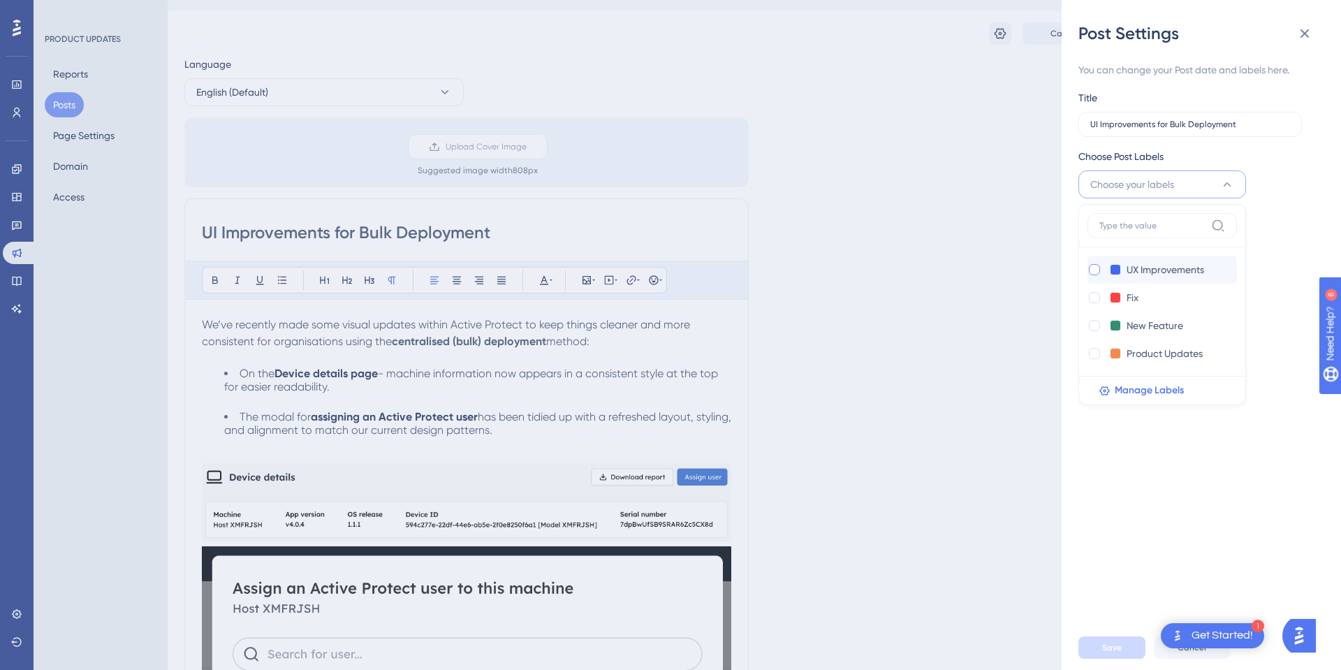
click at [1094, 273] on div at bounding box center [1094, 269] width 11 height 11
checkbox input "true"
click at [1091, 356] on div at bounding box center [1094, 353] width 11 height 11
checkbox input "true"
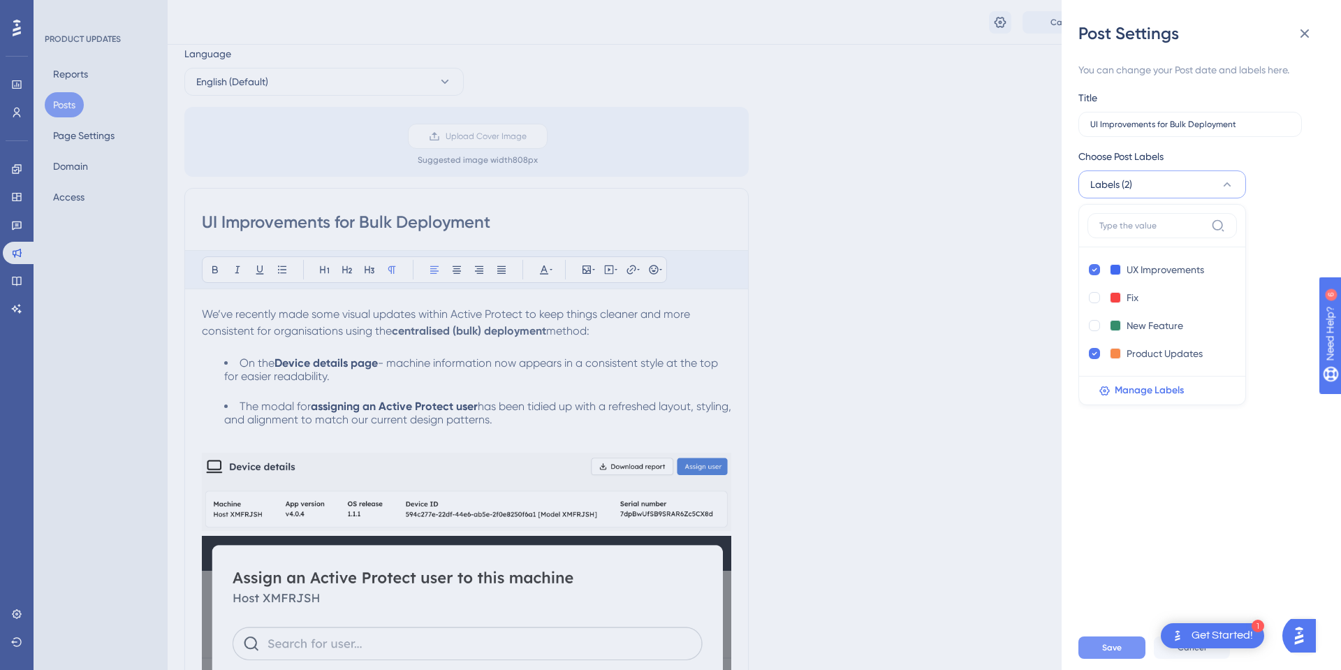
click at [1098, 650] on button "Save" at bounding box center [1112, 647] width 67 height 22
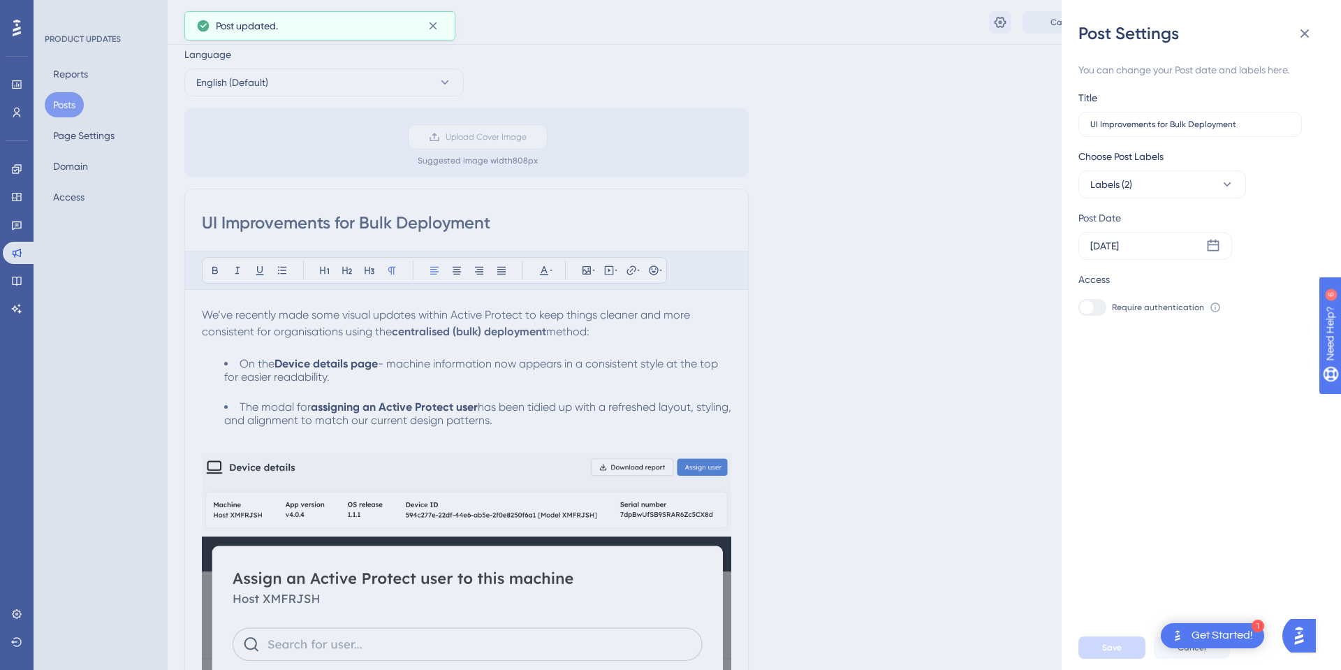
scroll to position [45, 0]
click at [1299, 31] on icon at bounding box center [1305, 33] width 17 height 17
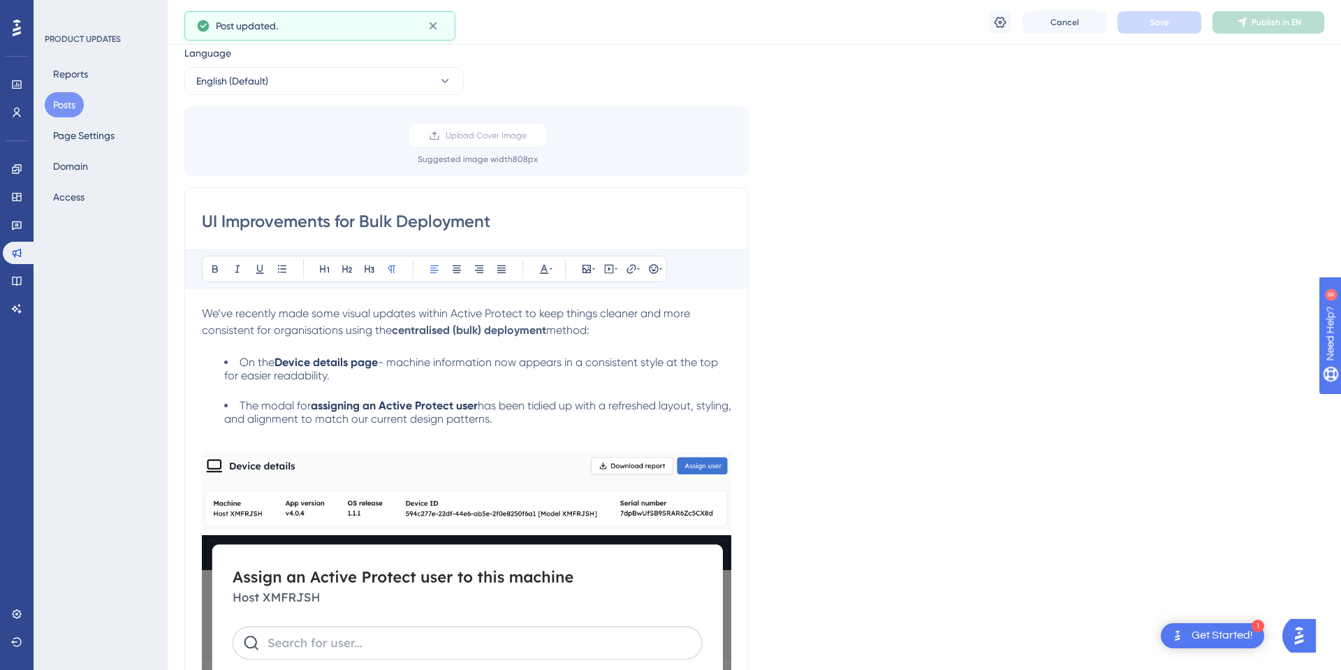
scroll to position [0, 0]
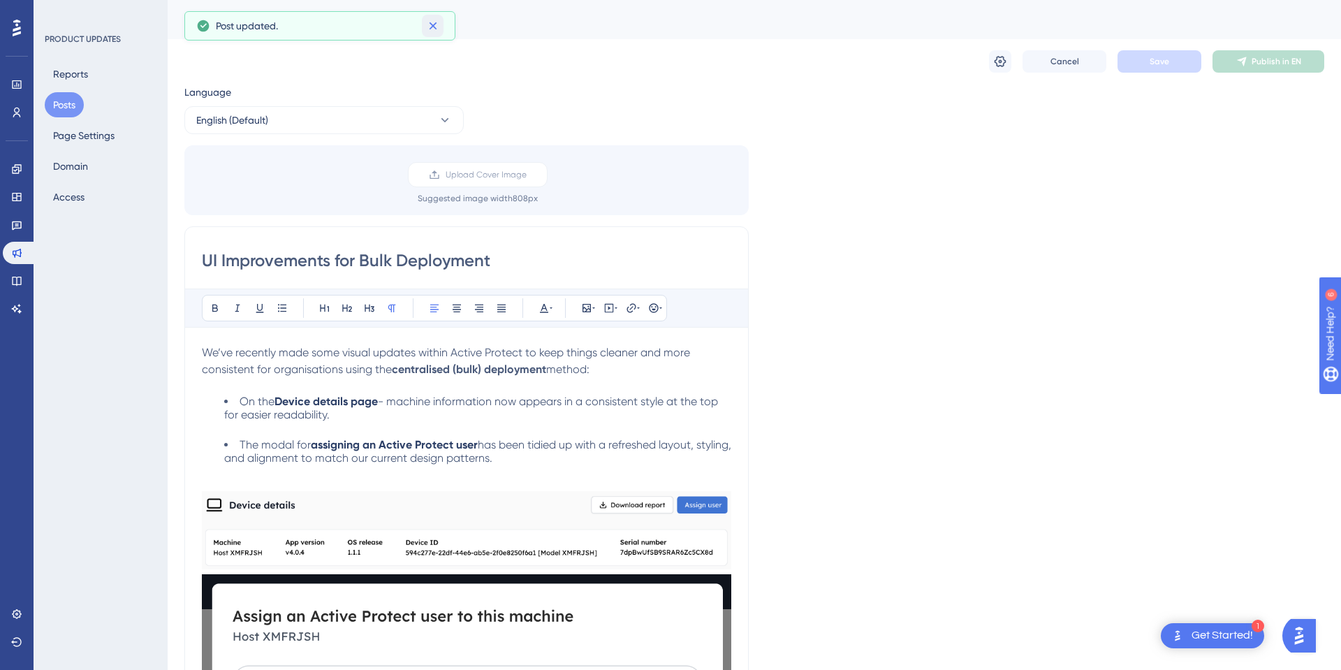
drag, startPoint x: 435, startPoint y: 27, endPoint x: 103, endPoint y: 112, distance: 342.0
click at [433, 27] on icon at bounding box center [433, 26] width 14 height 14
click at [47, 103] on button "Posts" at bounding box center [64, 104] width 39 height 25
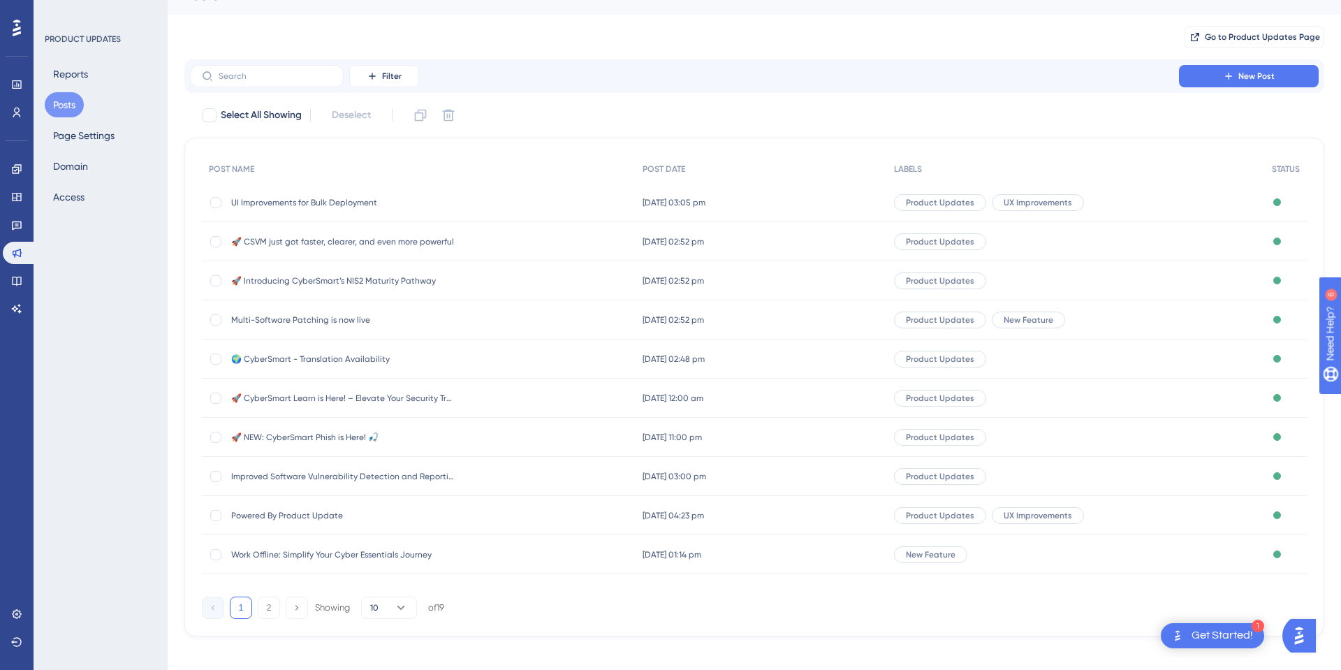
scroll to position [30, 0]
